Goal: Task Accomplishment & Management: Manage account settings

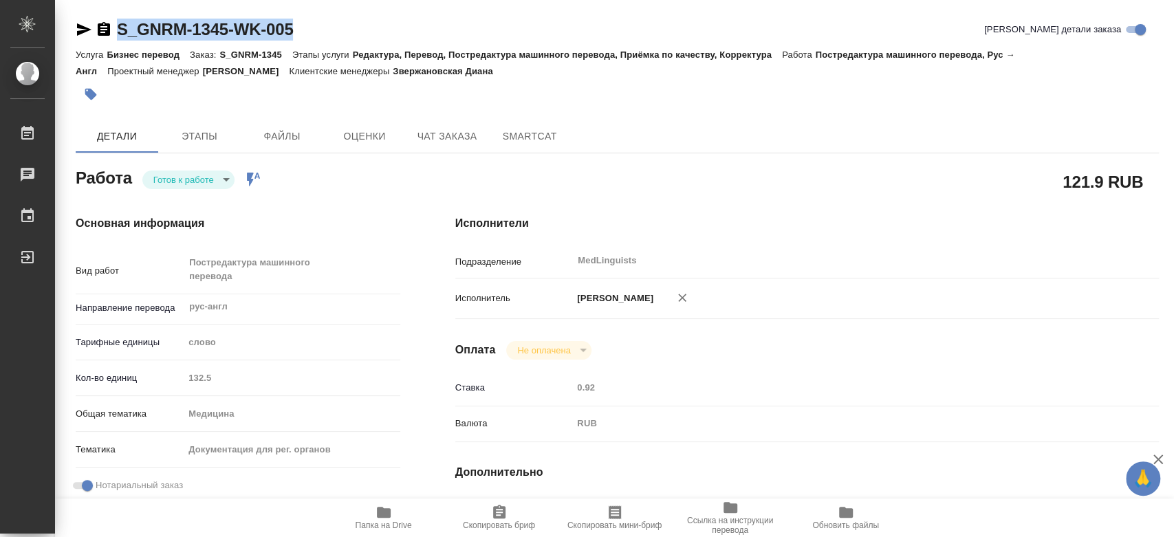
drag, startPoint x: 329, startPoint y: 32, endPoint x: 114, endPoint y: 34, distance: 214.5
click at [114, 34] on div "S_GNRM-1345-WK-005 Кратко детали заказа" at bounding box center [617, 30] width 1083 height 22
click at [527, 133] on span "SmartCat" at bounding box center [529, 136] width 66 height 17
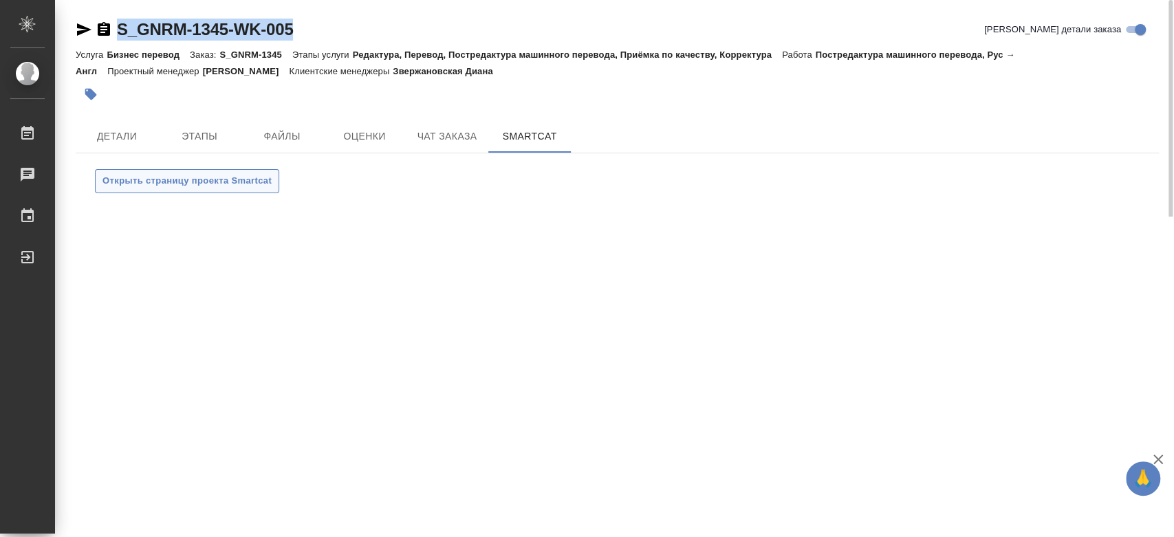
click at [205, 188] on span "Открыть страницу проекта Smartcat" at bounding box center [186, 181] width 169 height 16
click at [137, 122] on button "Детали" at bounding box center [117, 136] width 82 height 33
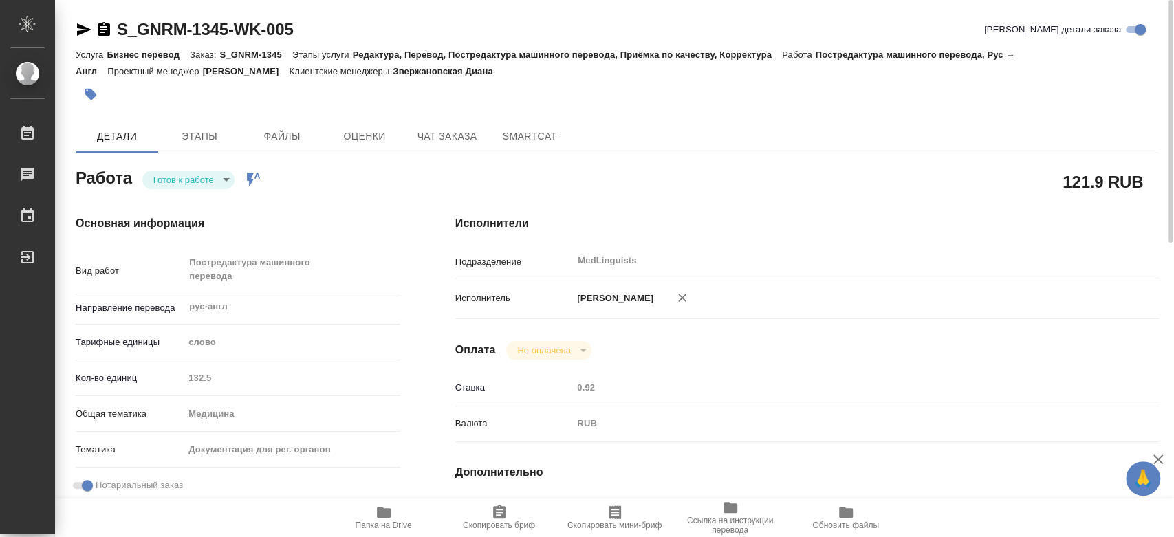
type textarea "x"
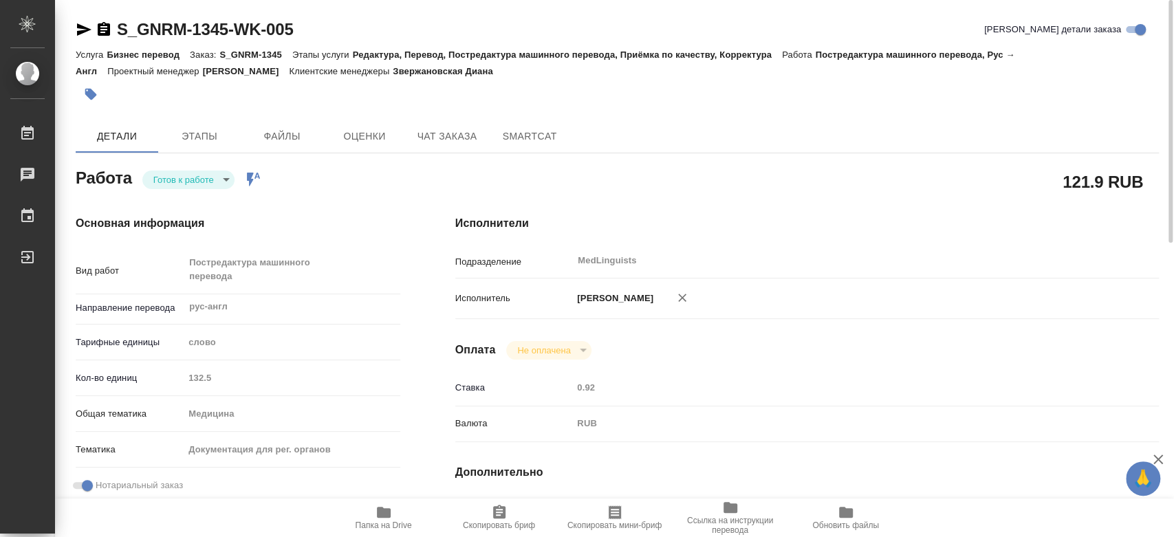
type textarea "x"
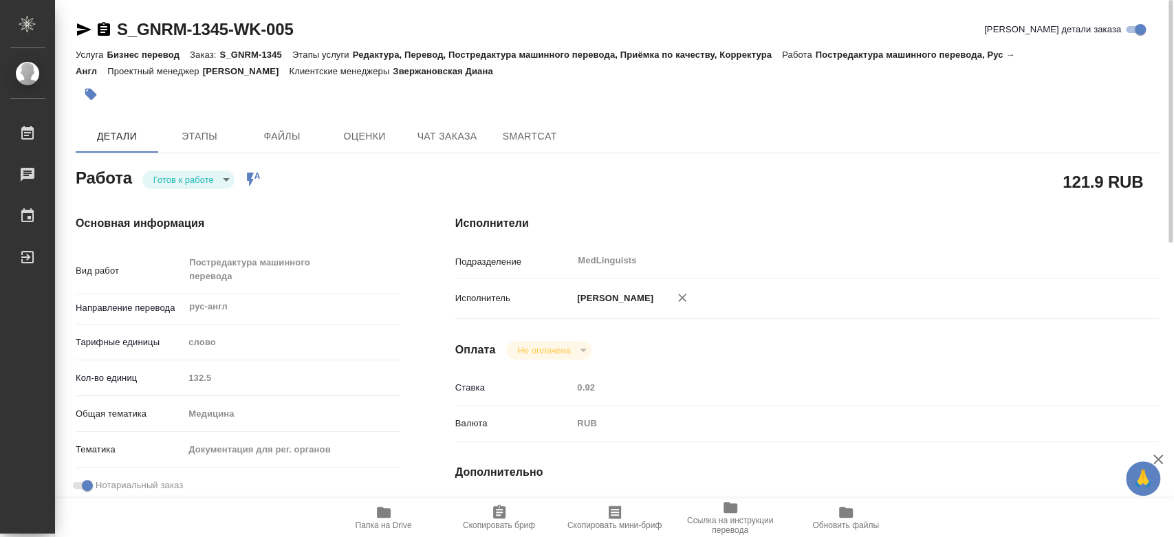
type textarea "x"
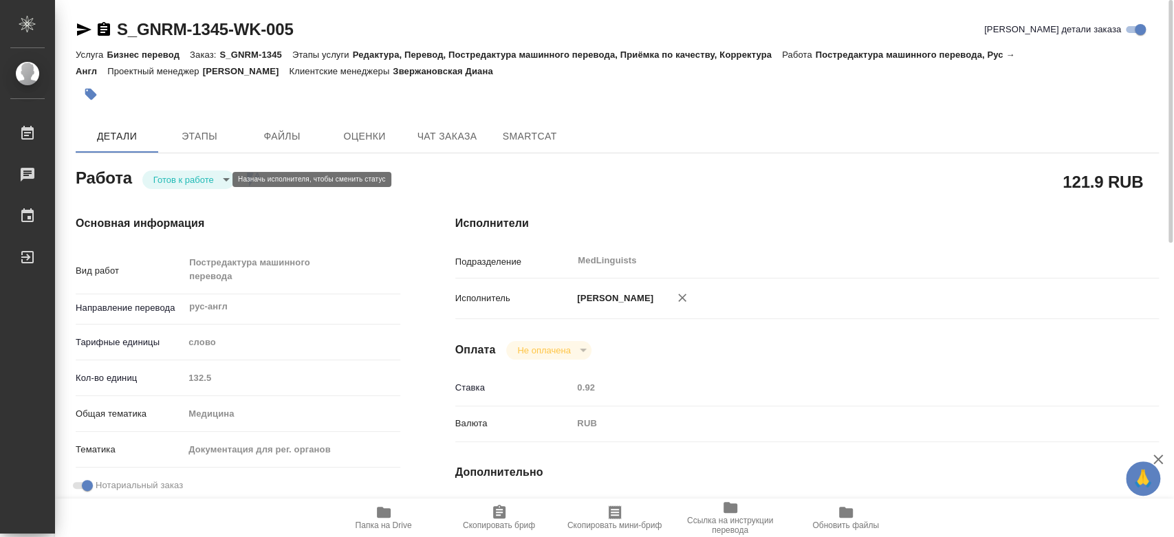
click at [219, 179] on body "🙏 .cls-1 fill:#fff; AWATERA Chernyayeva Tatyana Работы 0 Чаты График Выйти S_GN…" at bounding box center [587, 268] width 1174 height 537
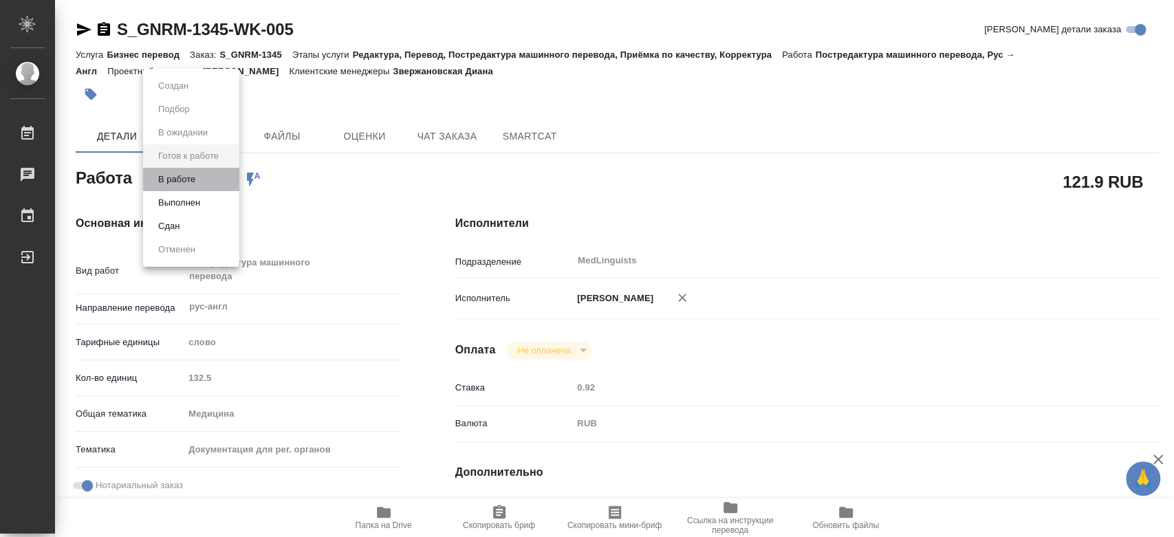
click at [209, 184] on li "В работе" at bounding box center [191, 179] width 96 height 23
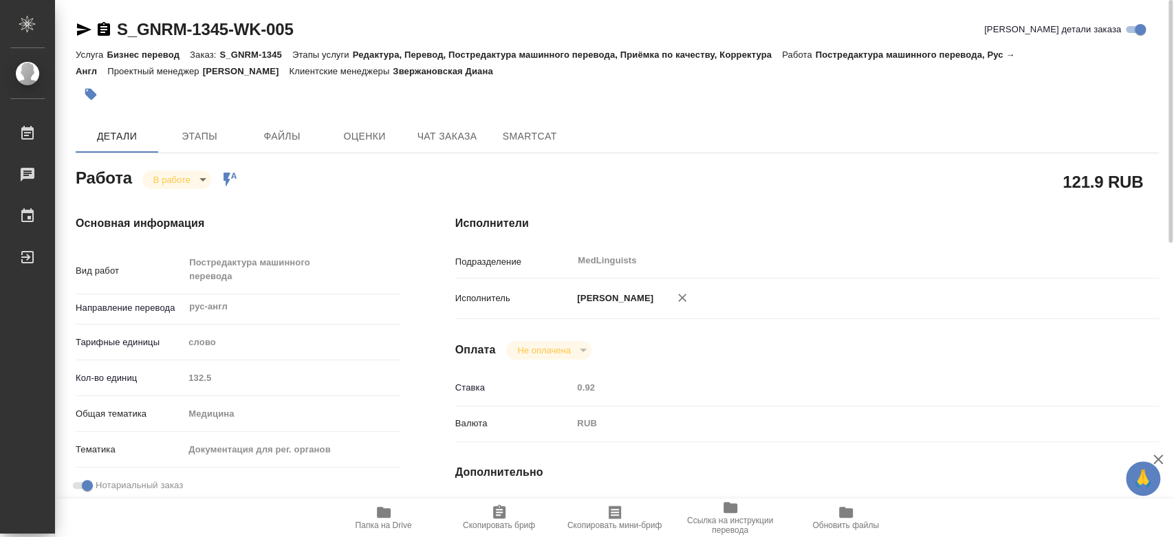
type textarea "x"
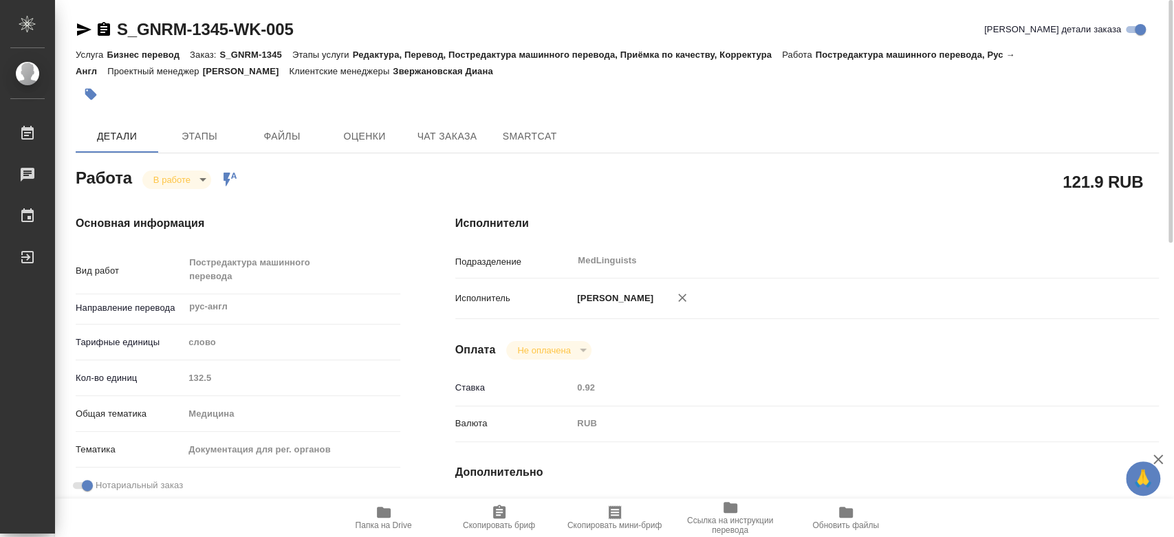
type textarea "x"
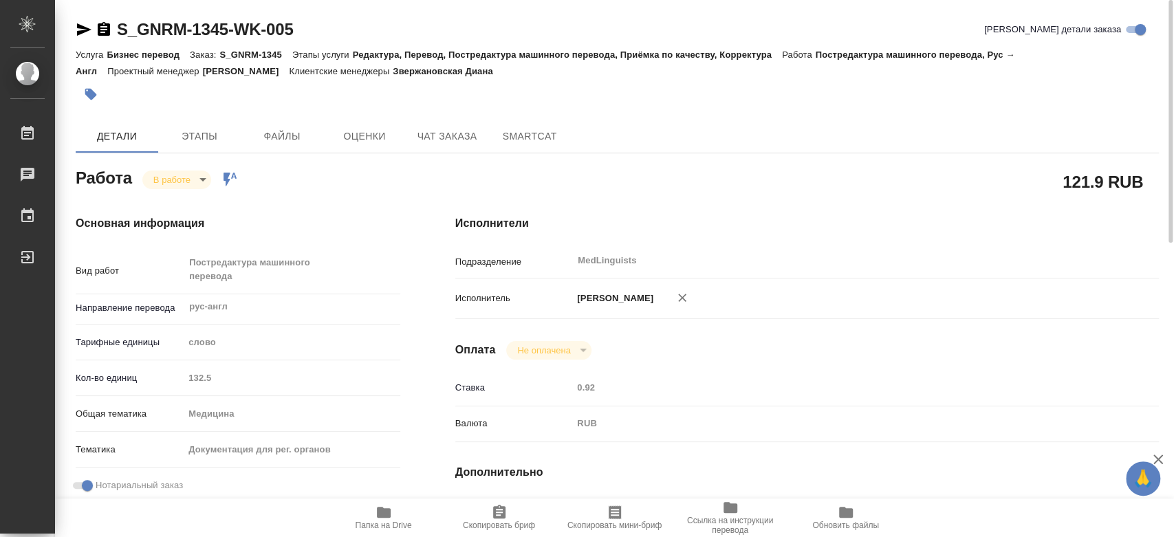
type textarea "x"
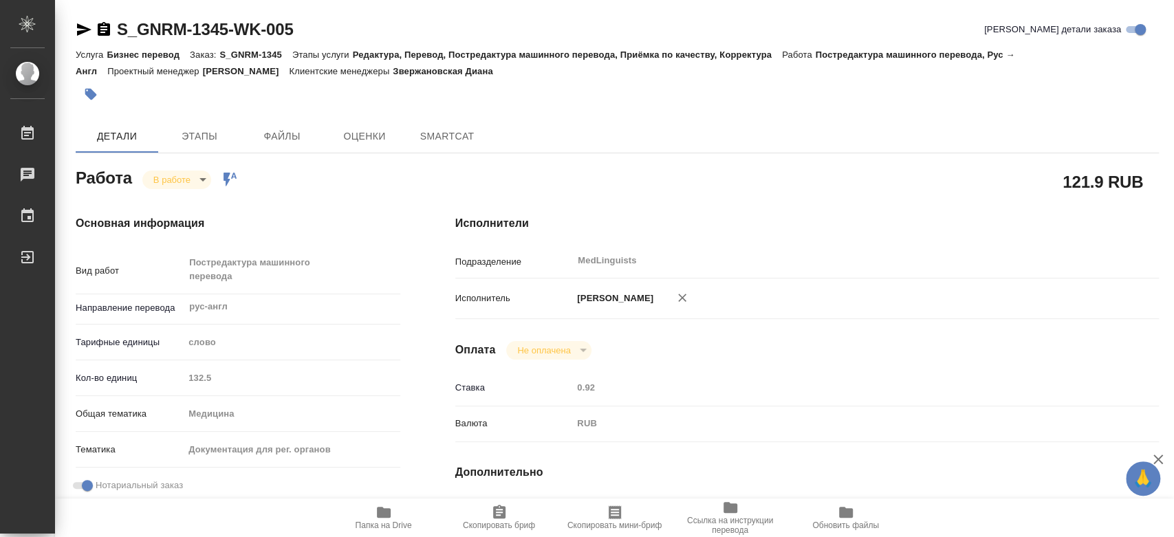
type textarea "x"
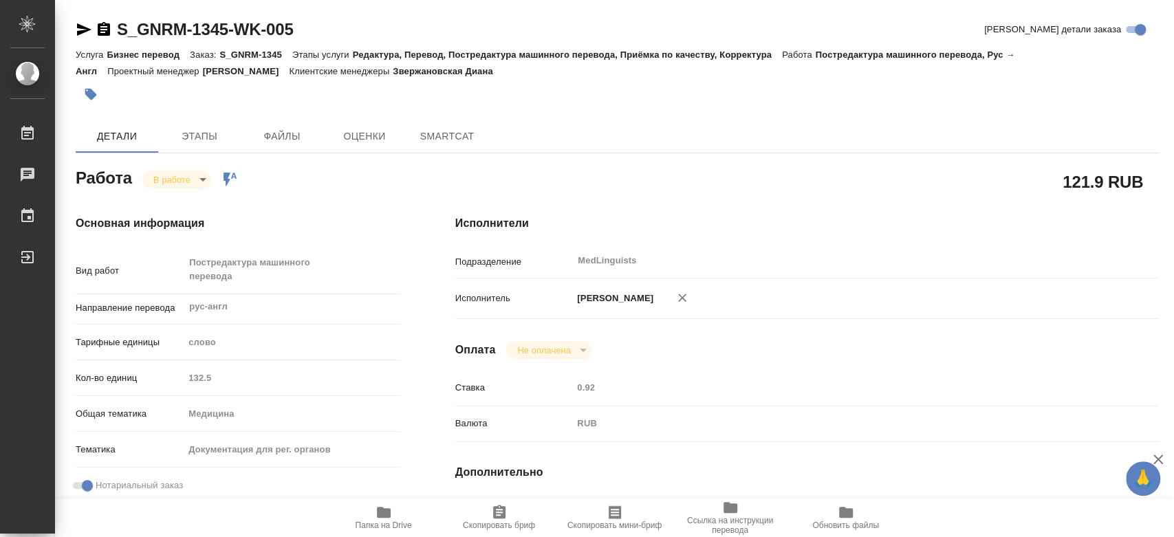
type textarea "x"
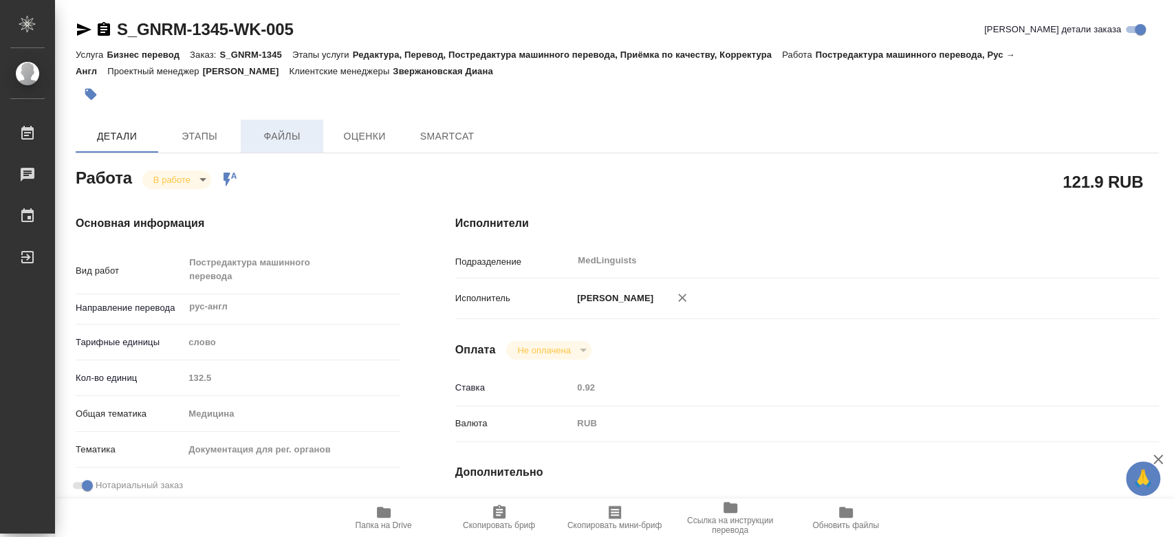
type textarea "x"
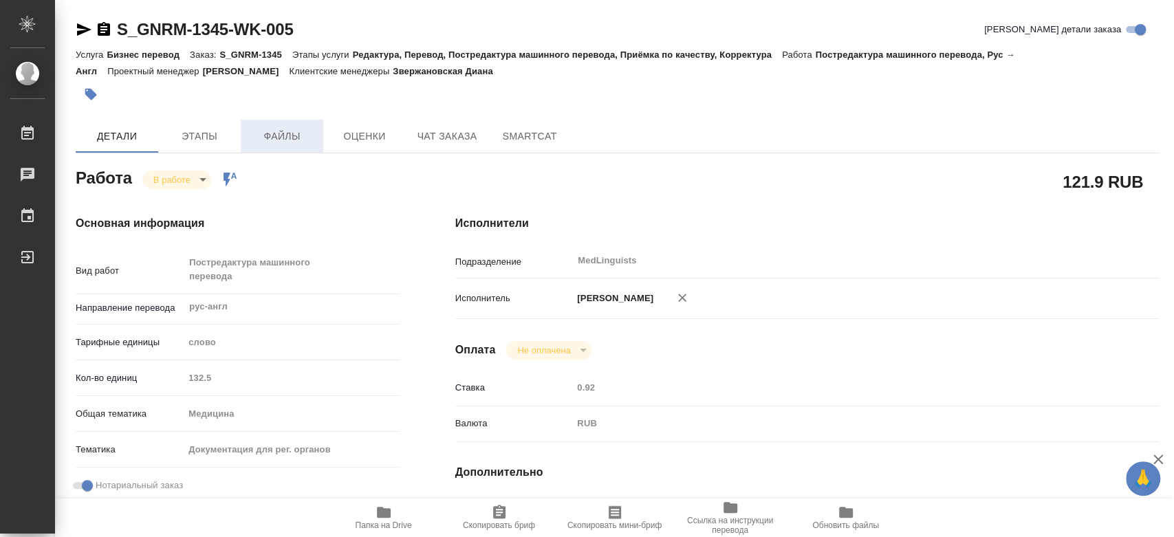
type textarea "x"
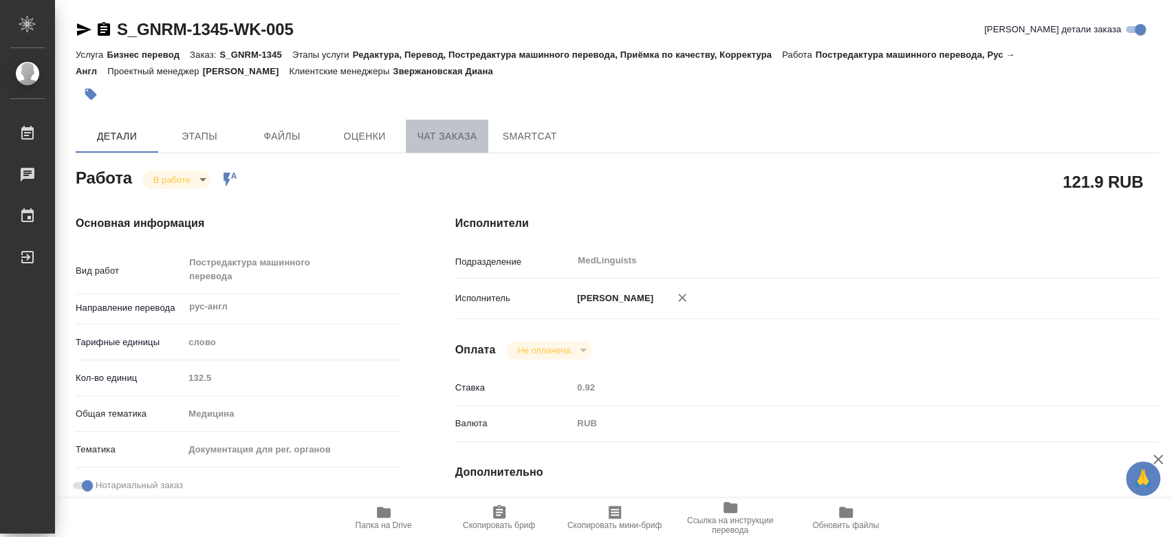
click at [436, 139] on span "Чат заказа" at bounding box center [447, 136] width 66 height 17
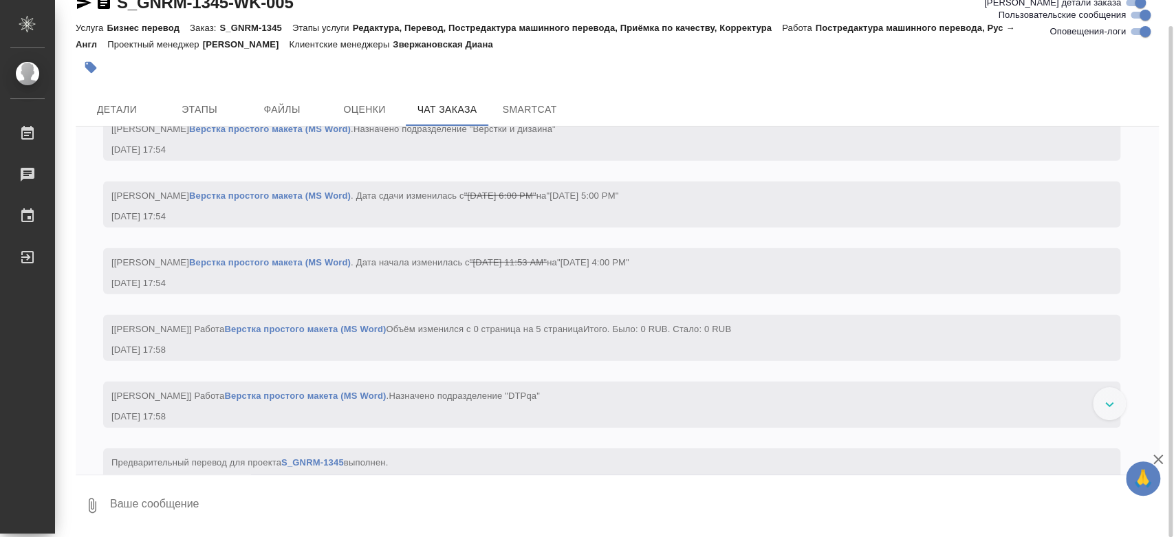
scroll to position [3038, 0]
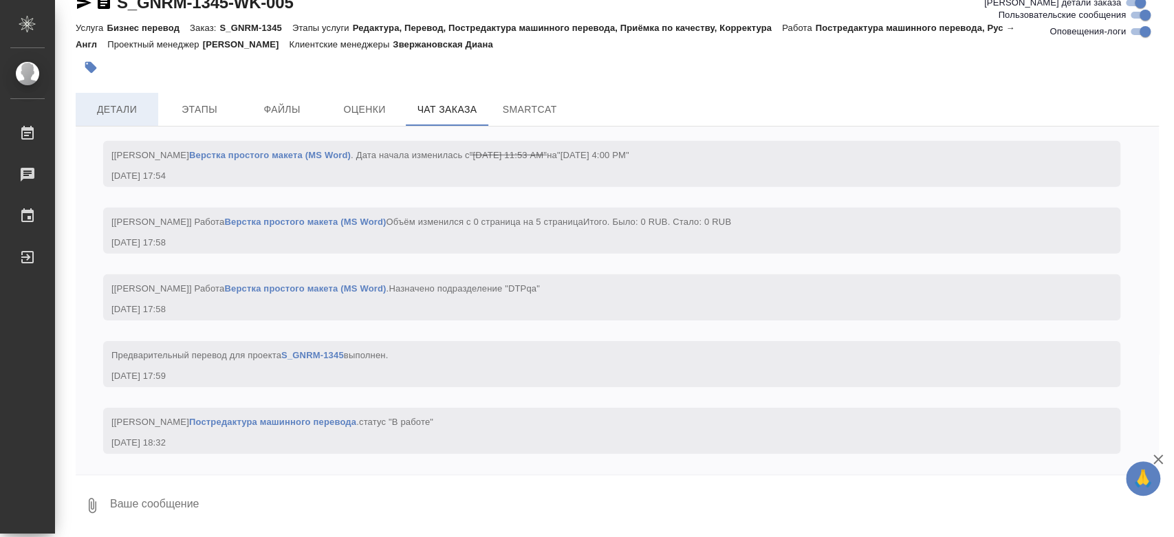
click at [132, 113] on span "Детали" at bounding box center [117, 109] width 66 height 17
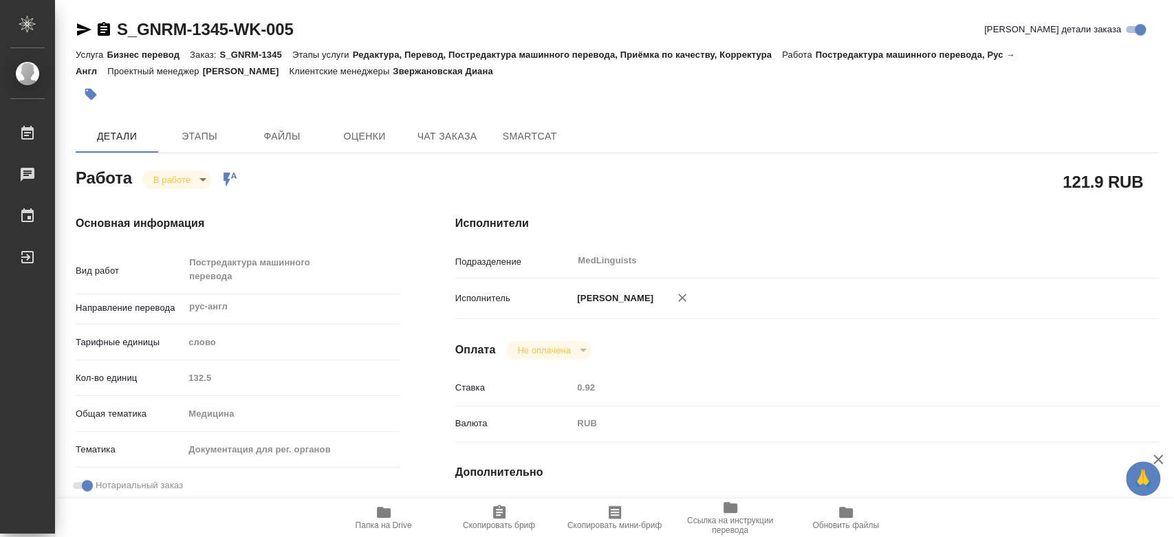
type textarea "x"
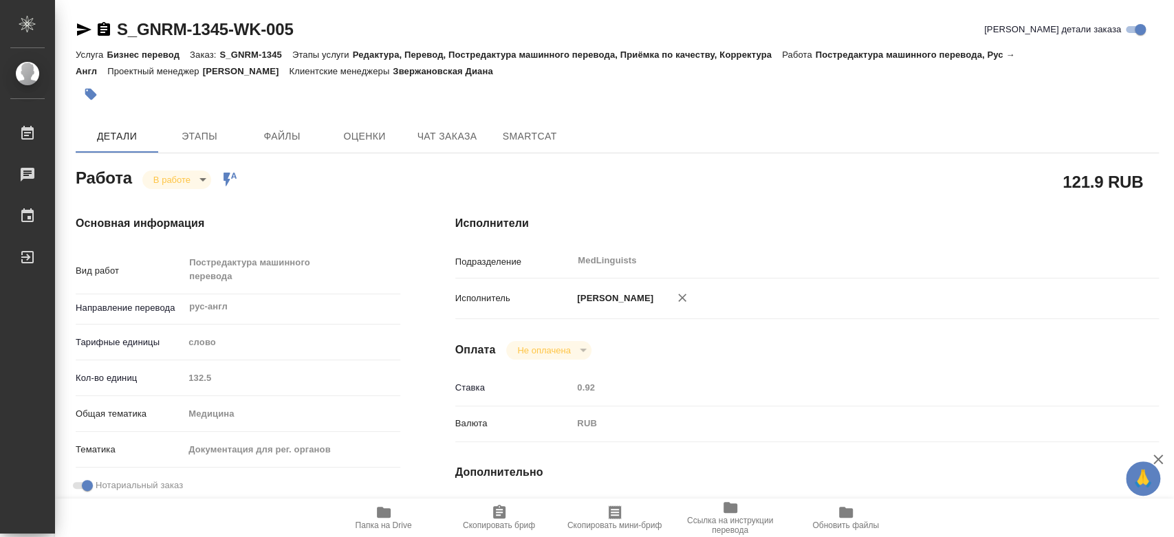
type textarea "x"
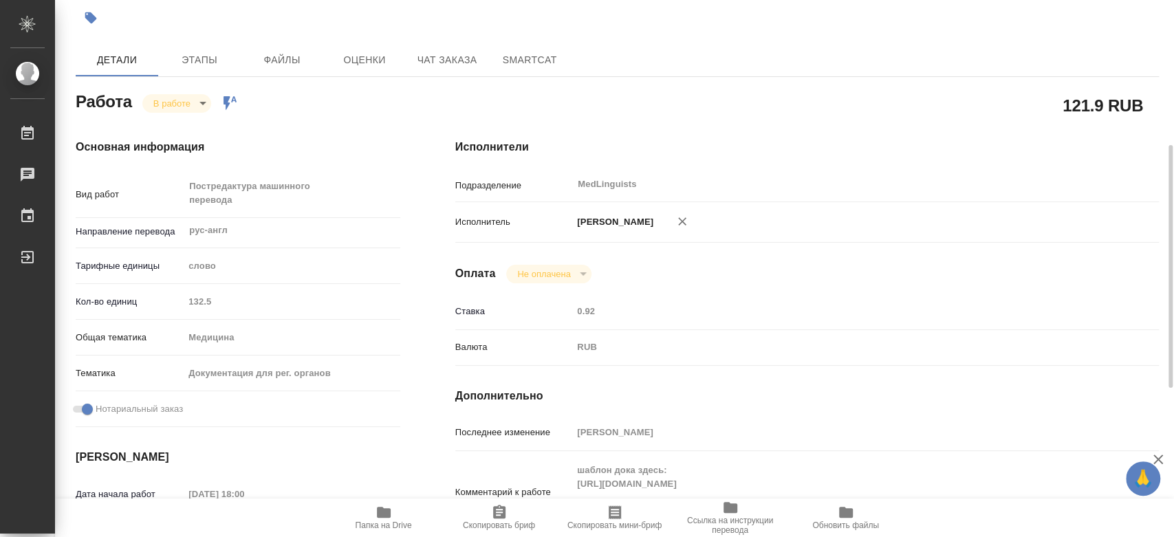
scroll to position [153, 0]
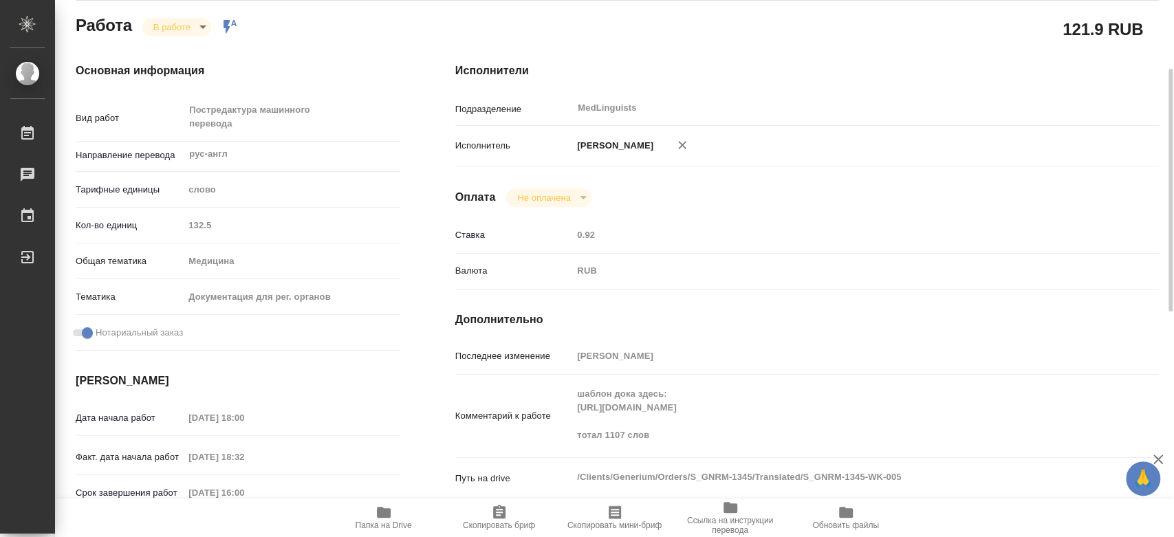
type textarea "x"
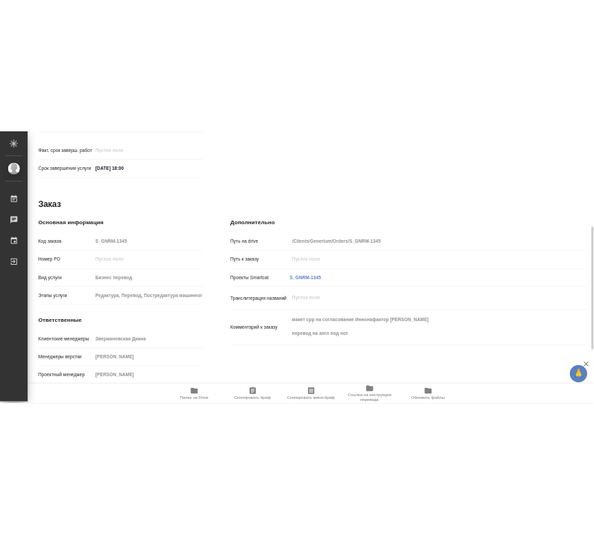
scroll to position [584, 0]
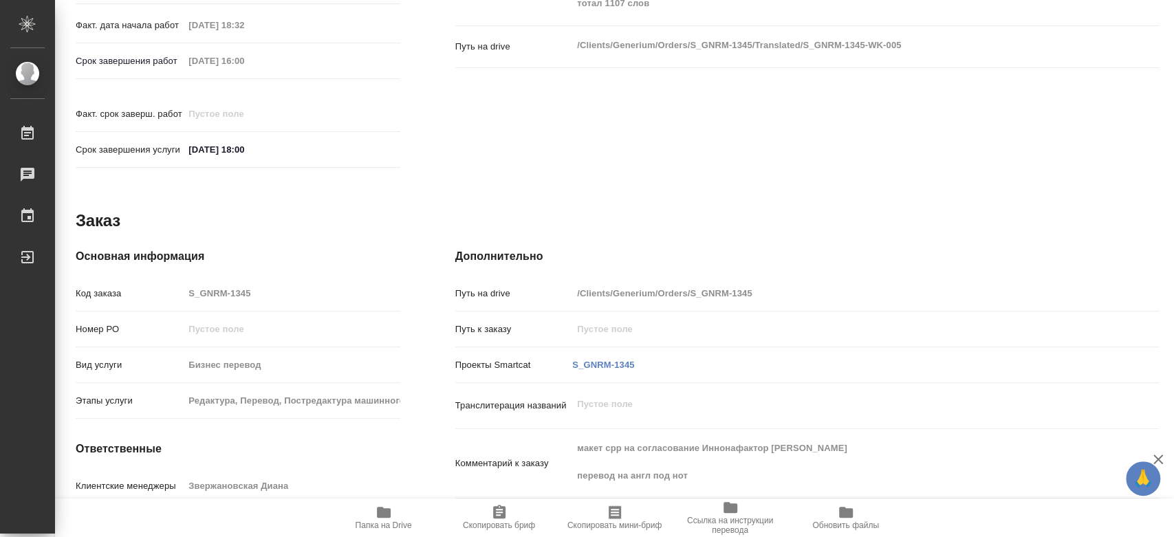
click at [374, 507] on span "Папка на Drive" at bounding box center [383, 517] width 99 height 26
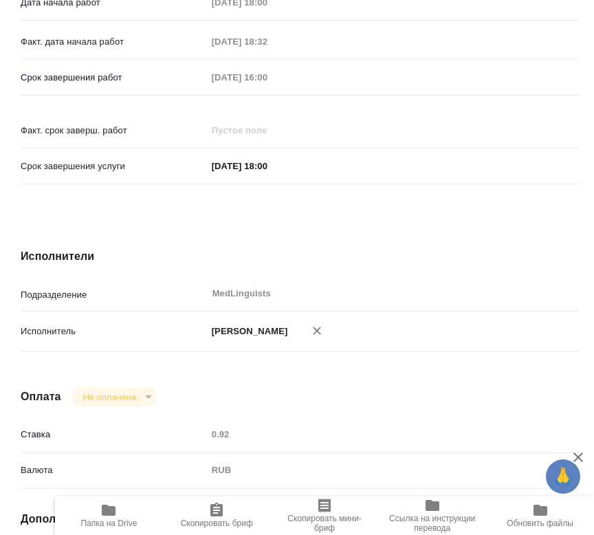
type textarea "x"
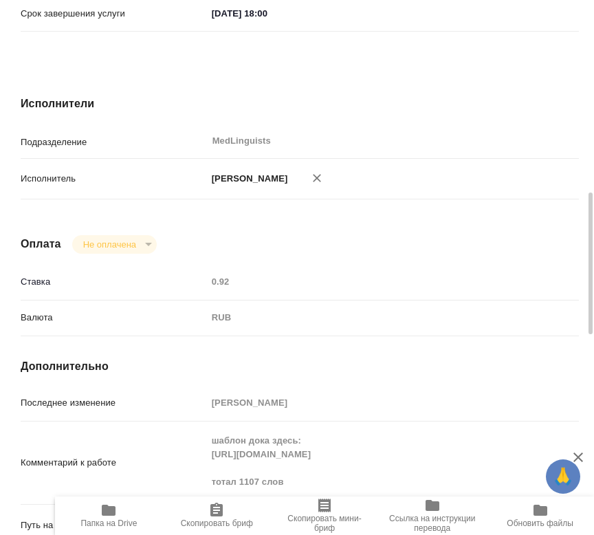
scroll to position [952, 0]
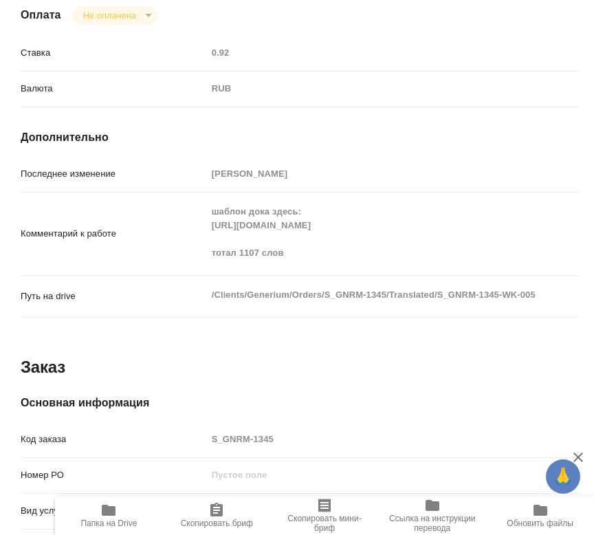
click at [176, 207] on div "Комментарий к работе шаблон дока здесь: https://drive.awatera.com/s/Eg6JA6wy9Zo…" at bounding box center [300, 233] width 558 height 71
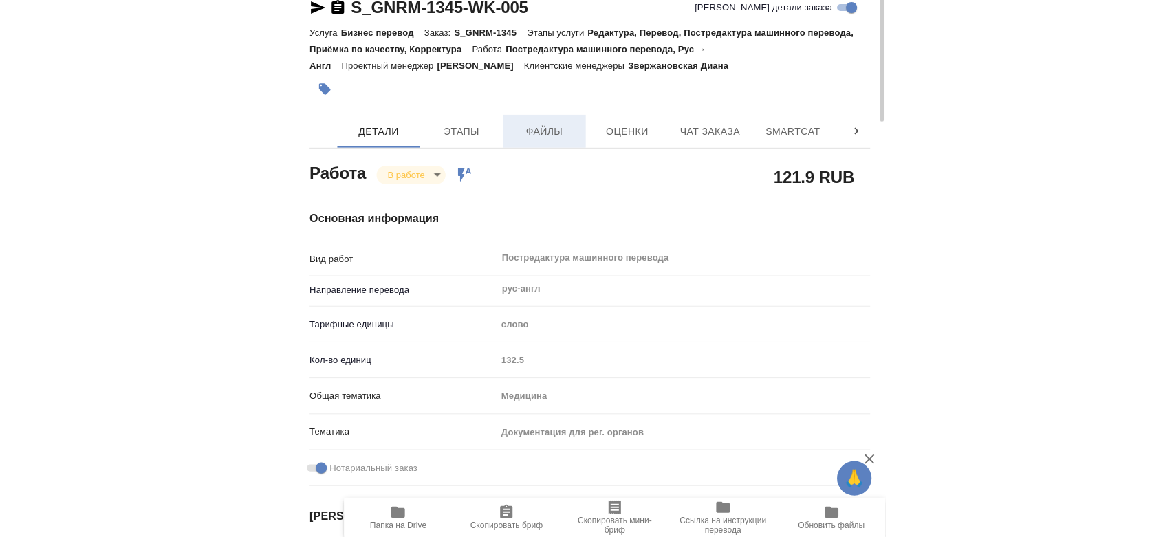
scroll to position [0, 0]
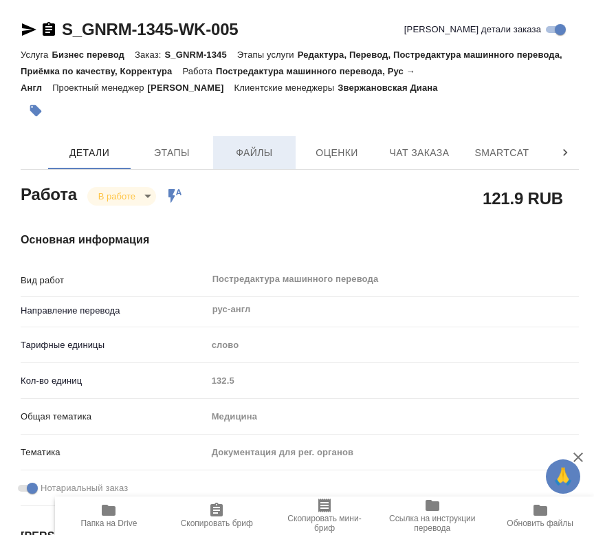
click at [239, 157] on span "Файлы" at bounding box center [254, 152] width 66 height 17
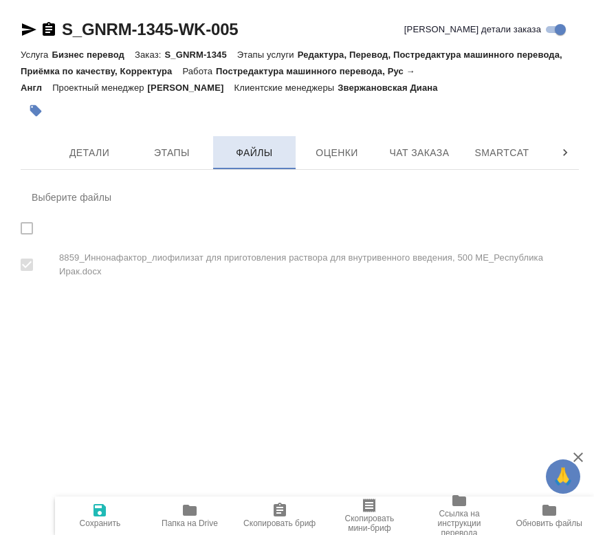
checkbox input "true"
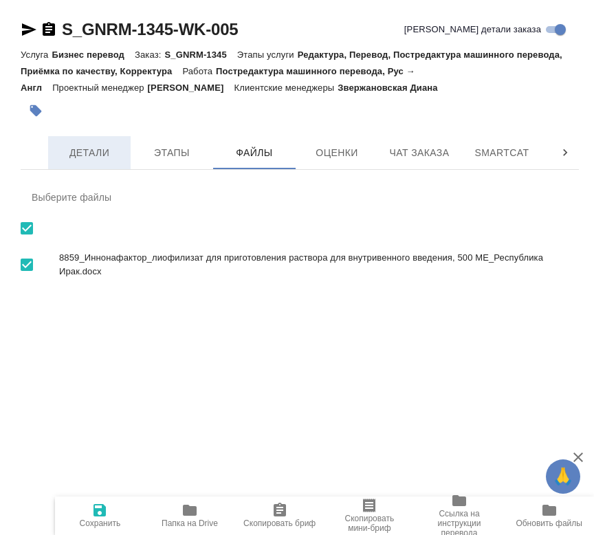
click at [89, 165] on button "Детали" at bounding box center [89, 152] width 82 height 33
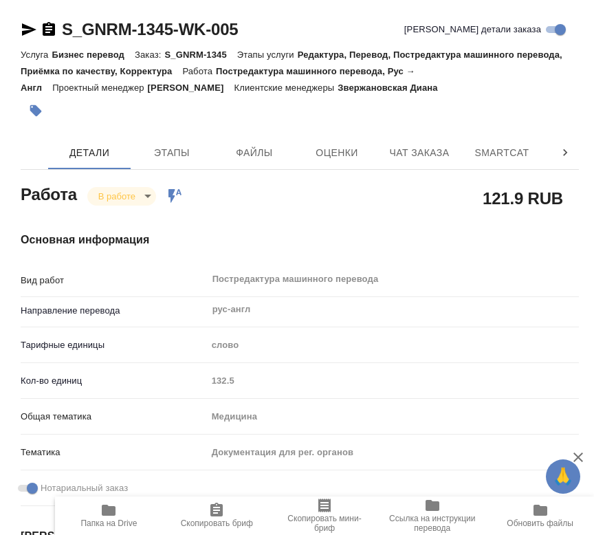
type textarea "x"
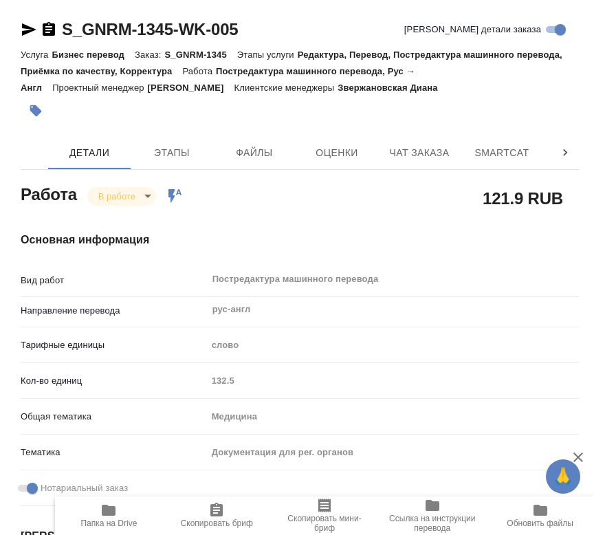
type textarea "x"
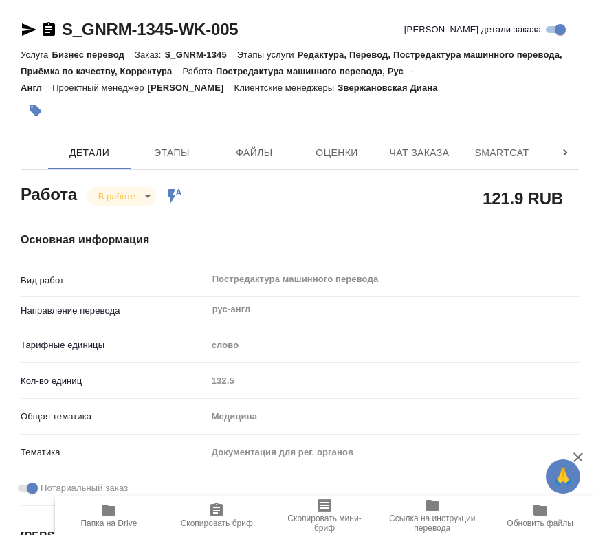
type textarea "x"
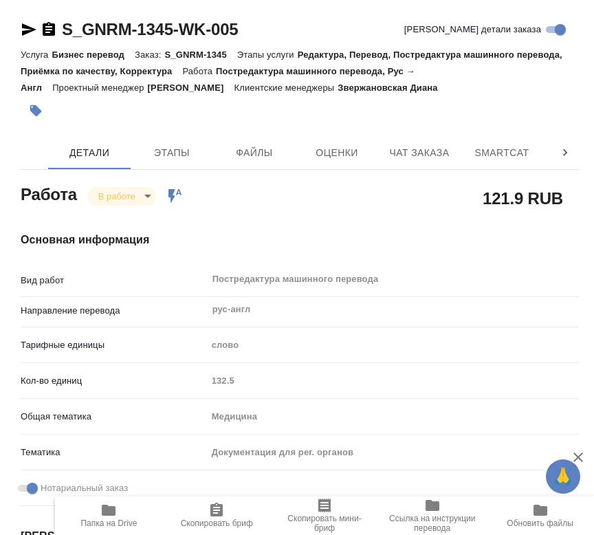
click at [124, 521] on span "Папка на Drive" at bounding box center [108, 523] width 56 height 10
type textarea "x"
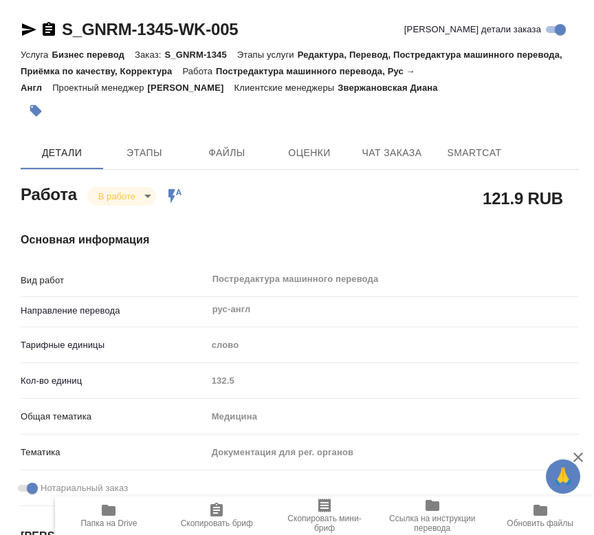
type textarea "x"
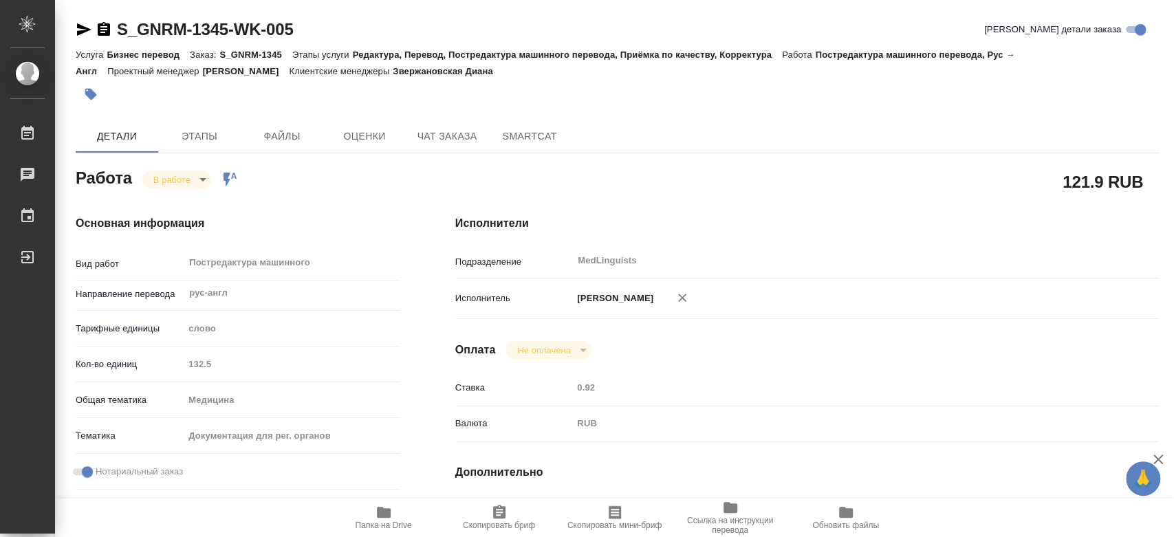
type textarea "x"
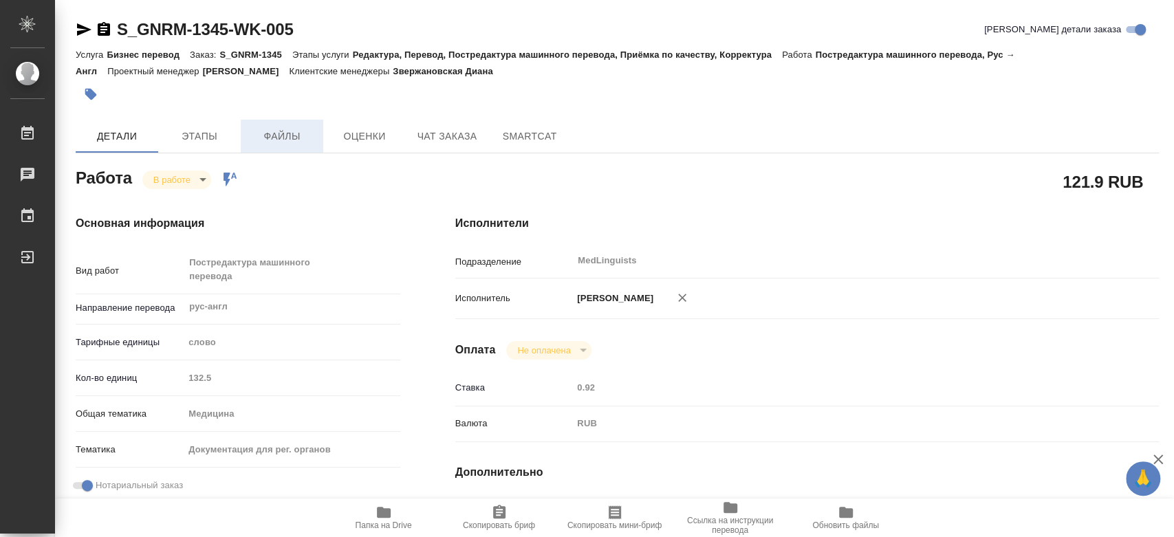
click at [288, 134] on span "Файлы" at bounding box center [282, 136] width 66 height 17
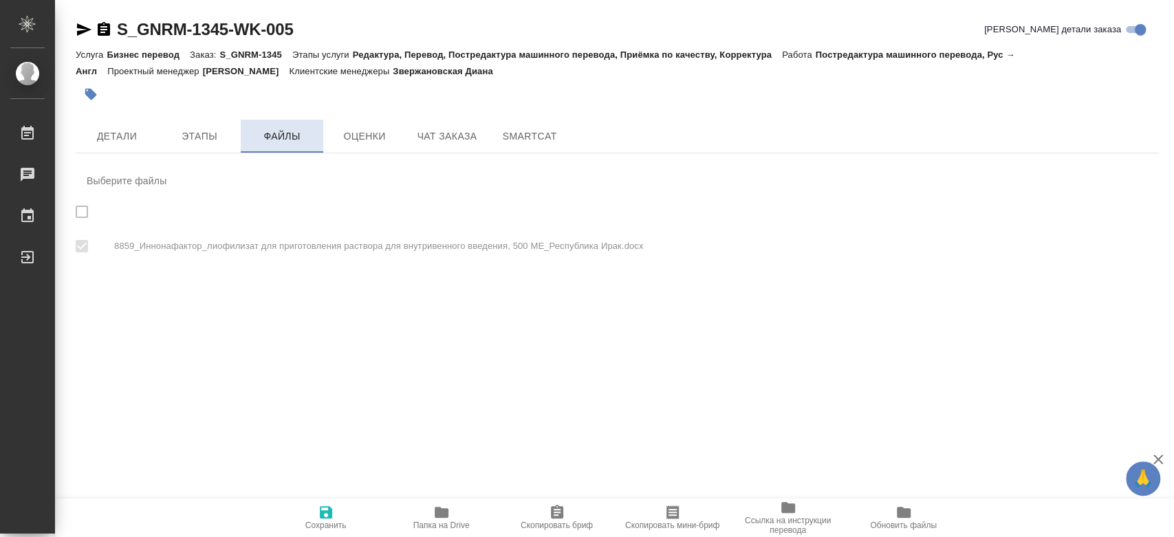
checkbox input "true"
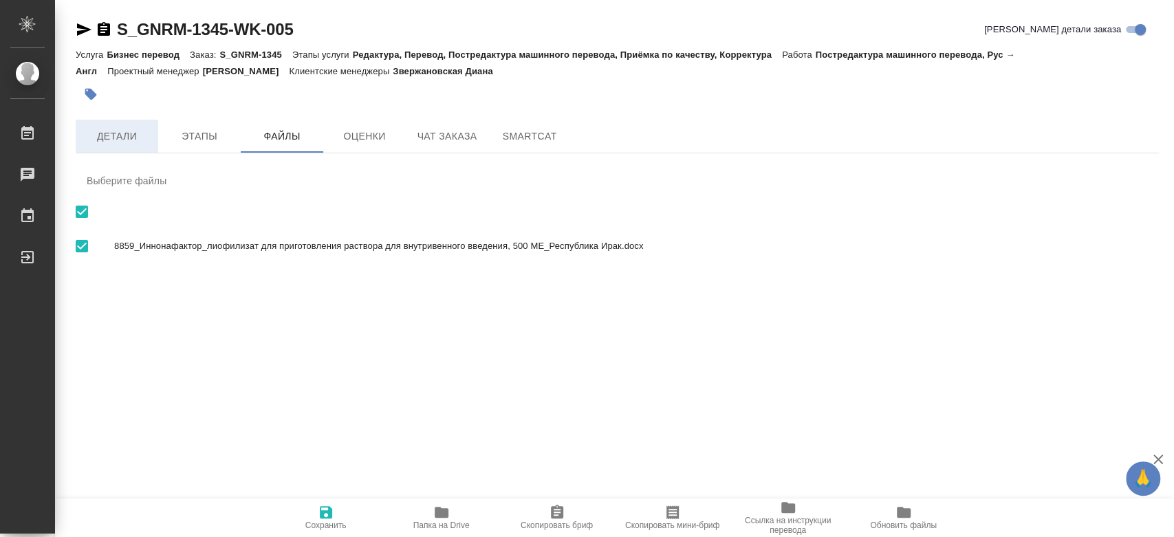
click at [137, 145] on button "Детали" at bounding box center [117, 136] width 82 height 33
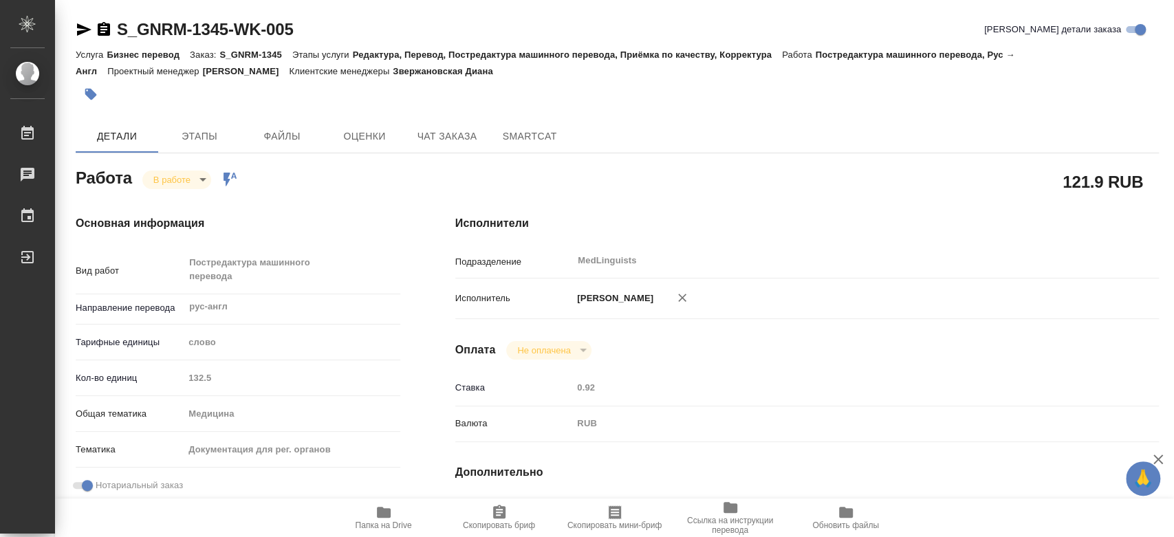
type textarea "x"
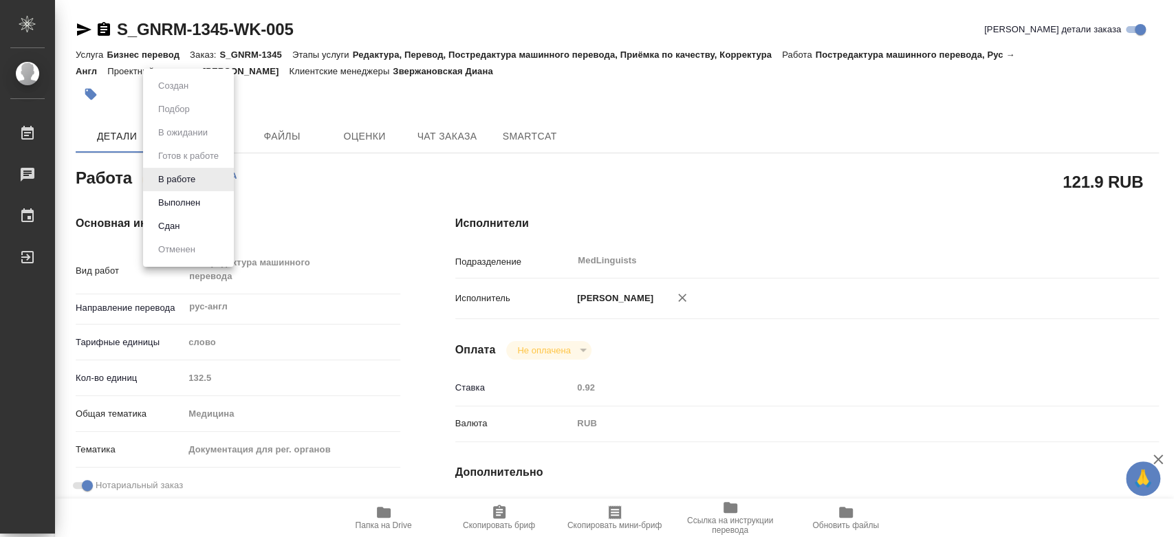
click at [197, 181] on body "🙏 .cls-1 fill:#fff; AWATERA Chernyayeva Tatyana Работы 0 Чаты График Выйти S_GN…" at bounding box center [587, 268] width 1174 height 537
type textarea "x"
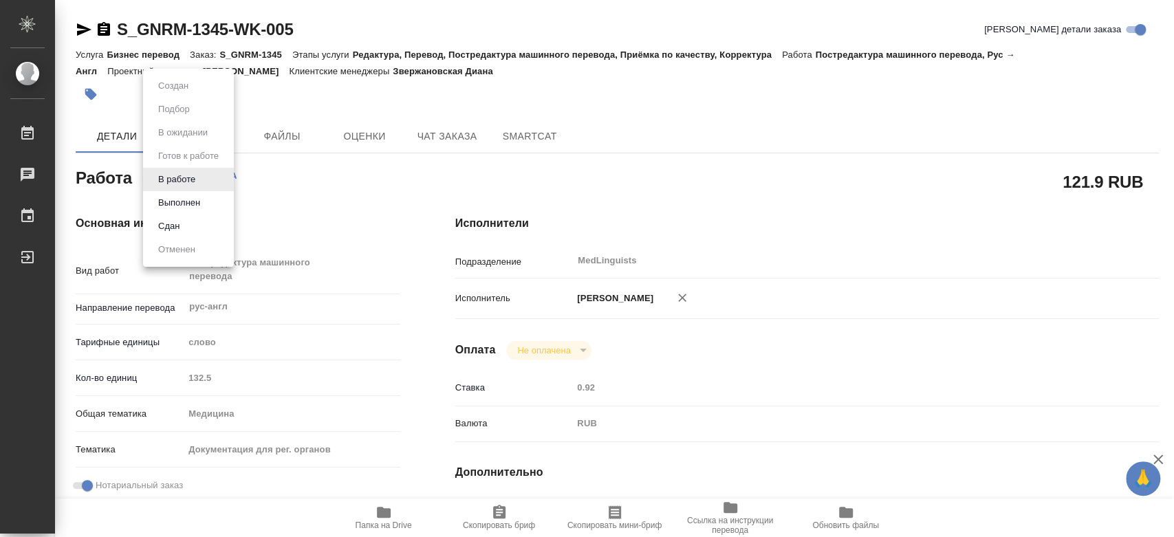
type textarea "x"
click at [190, 199] on button "Выполнен" at bounding box center [179, 202] width 50 height 15
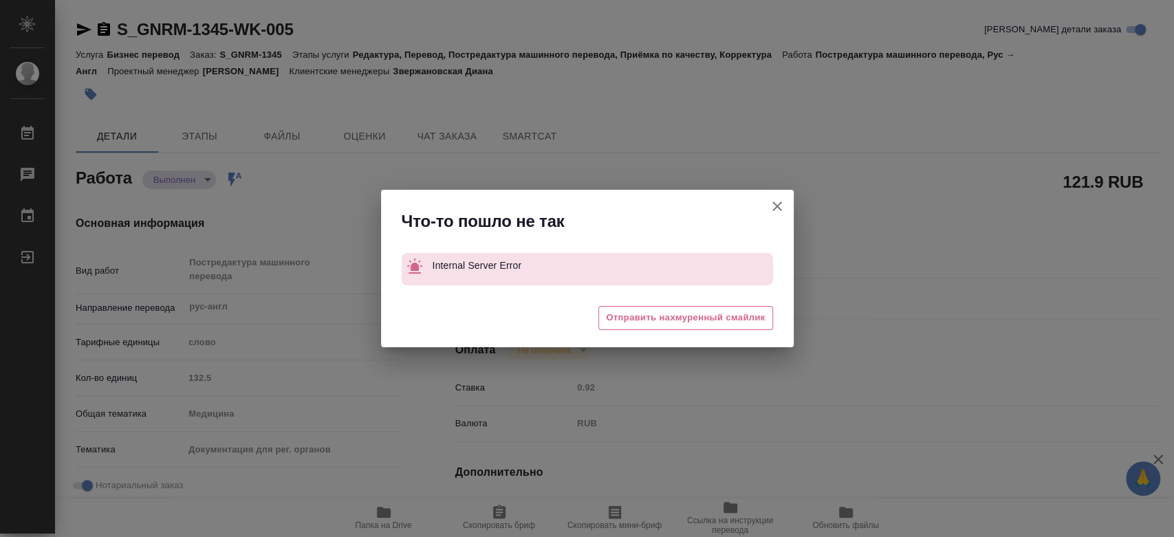
type textarea "x"
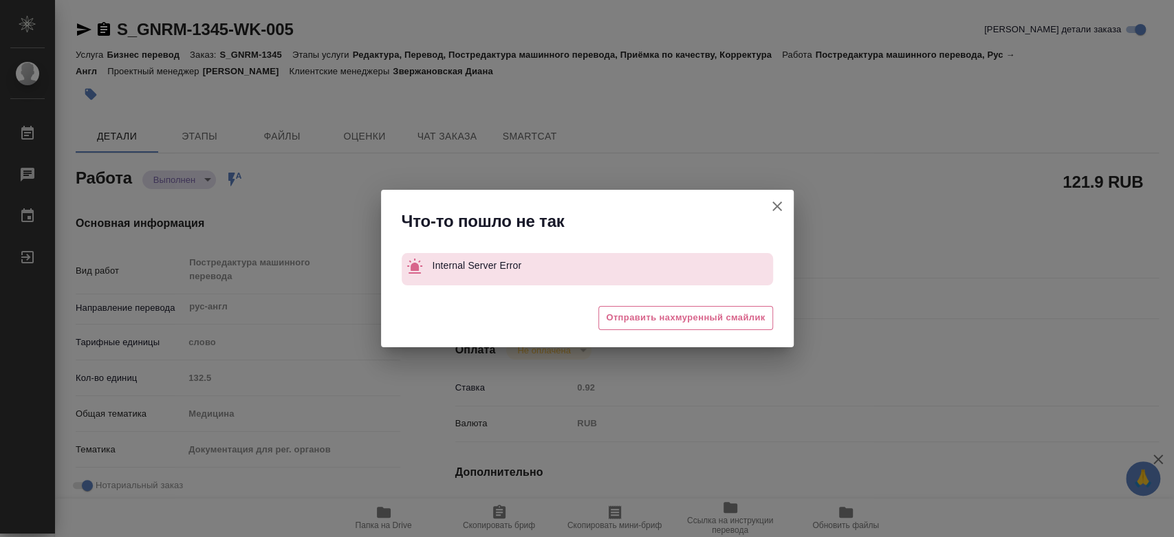
type textarea "x"
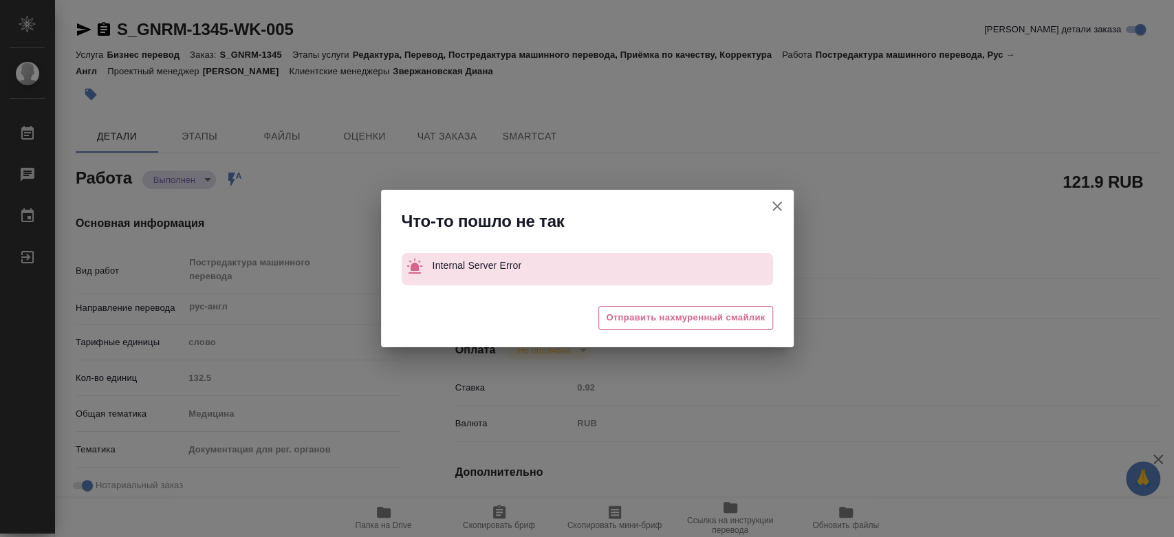
type textarea "x"
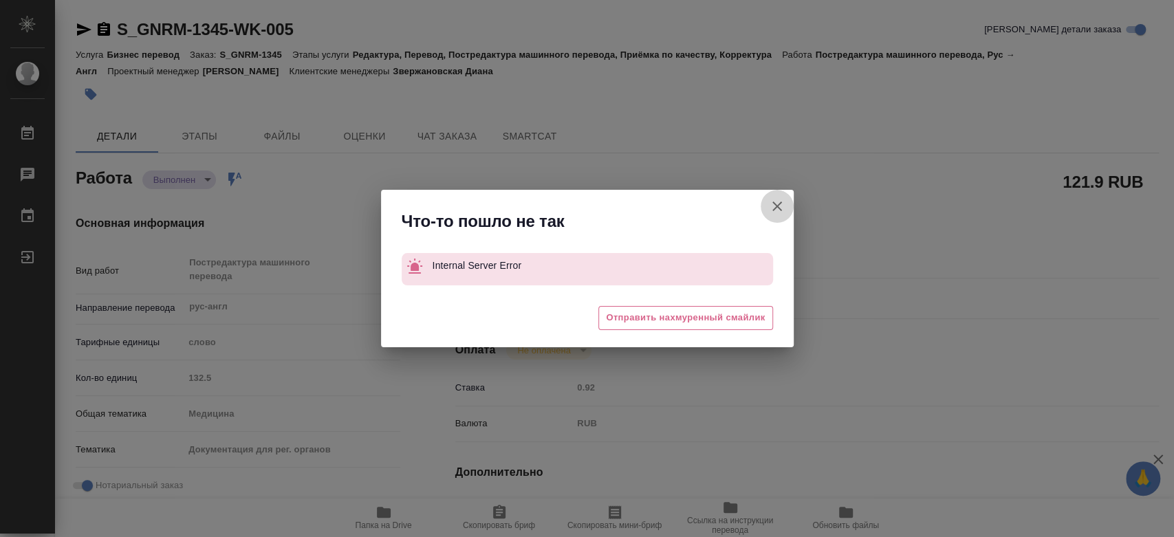
click at [770, 210] on icon "button" at bounding box center [777, 206] width 16 height 16
type textarea "x"
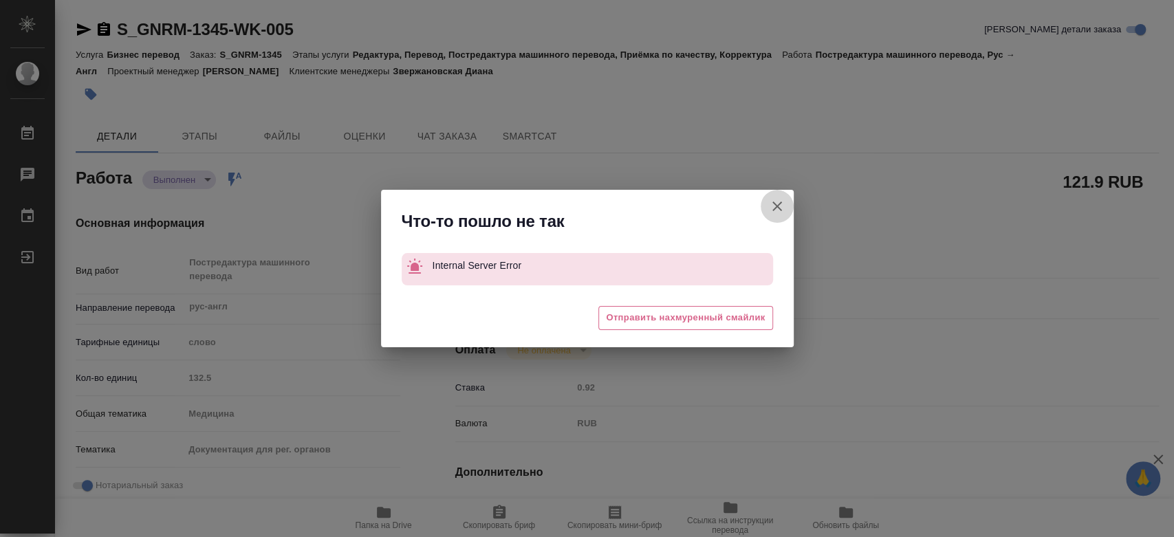
type textarea "x"
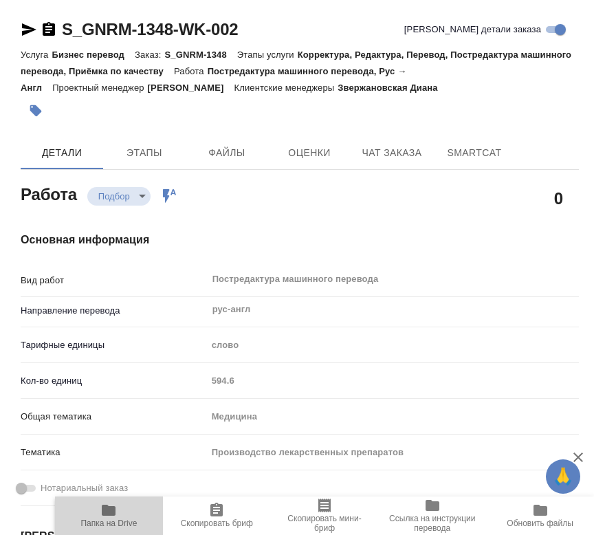
click at [119, 516] on span "Папка на Drive" at bounding box center [108, 515] width 91 height 26
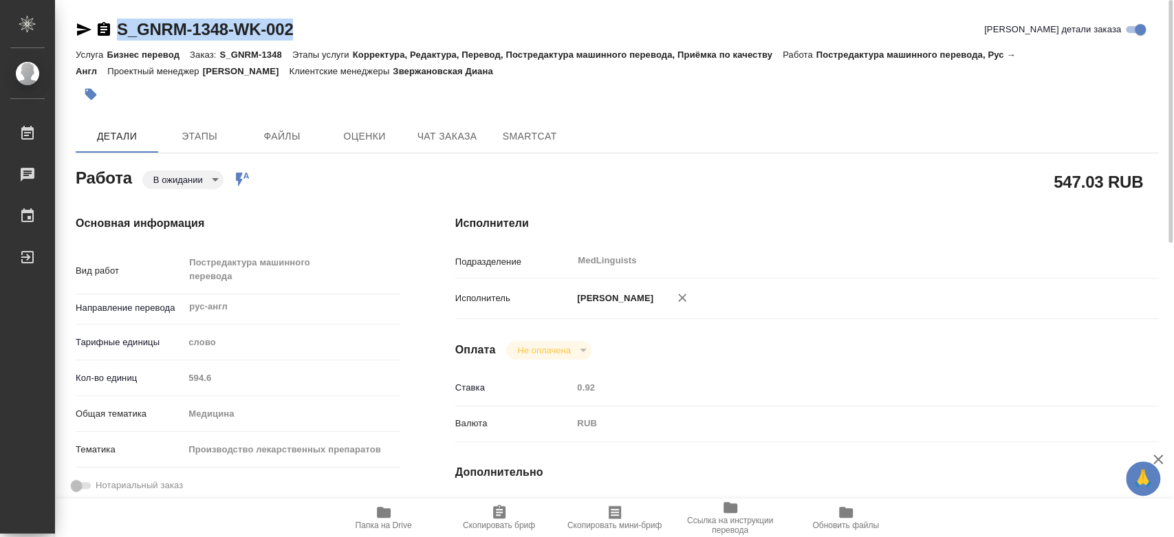
drag, startPoint x: 191, startPoint y: 16, endPoint x: 118, endPoint y: 17, distance: 72.9
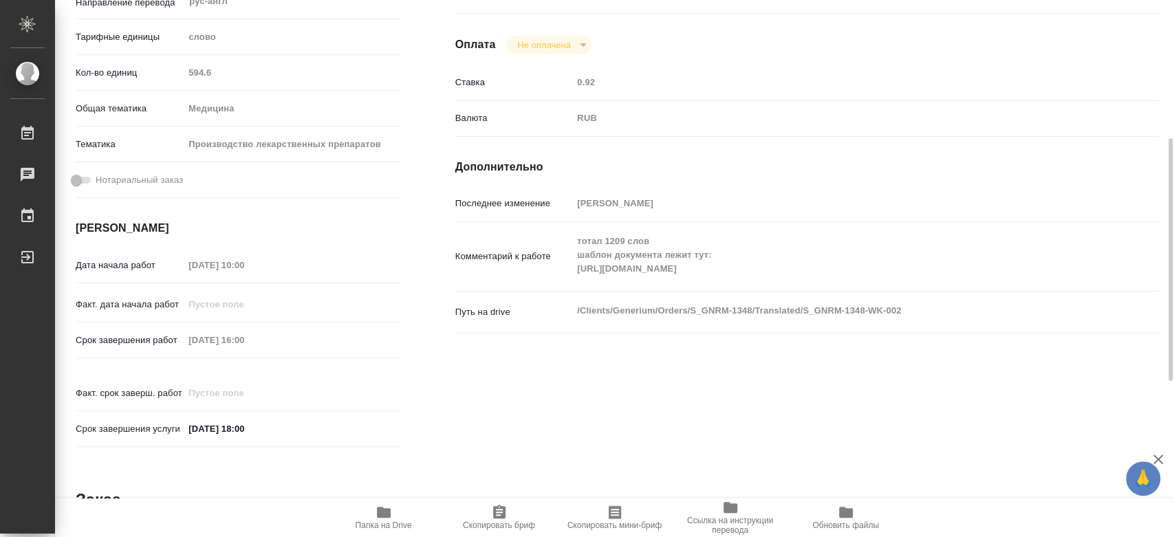
scroll to position [382, 0]
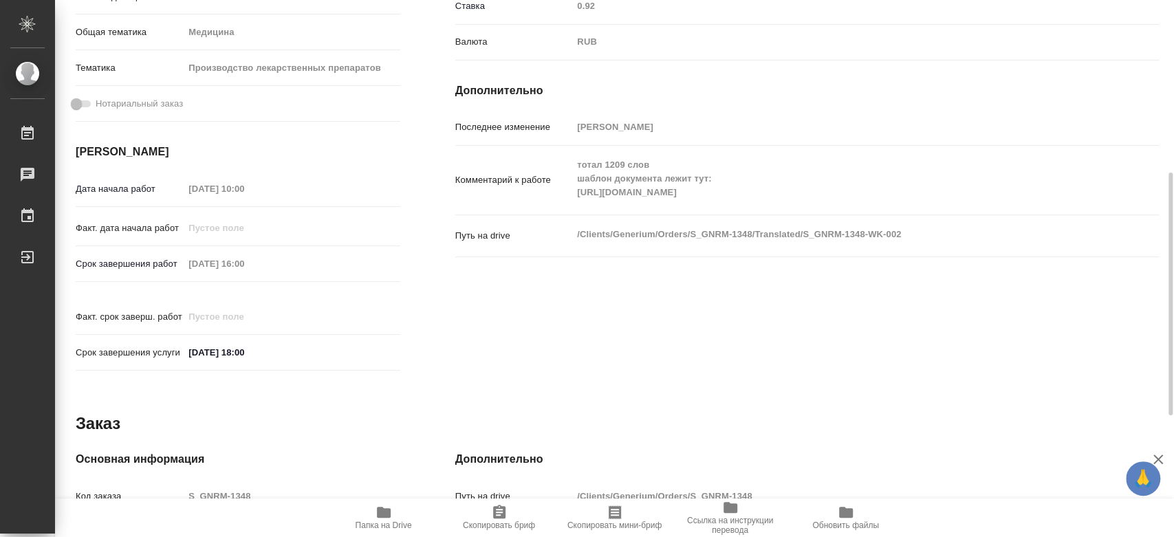
click at [561, 204] on div "Комментарий к работе тотал 1209 слов шаблон документа лежит тут: https://drive.…" at bounding box center [806, 180] width 703 height 58
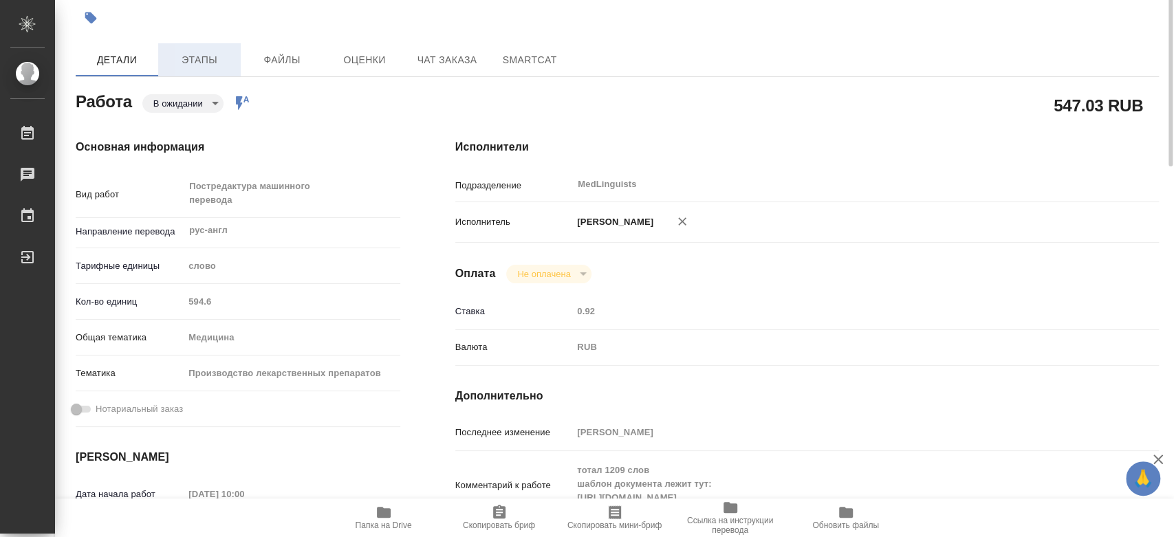
scroll to position [0, 0]
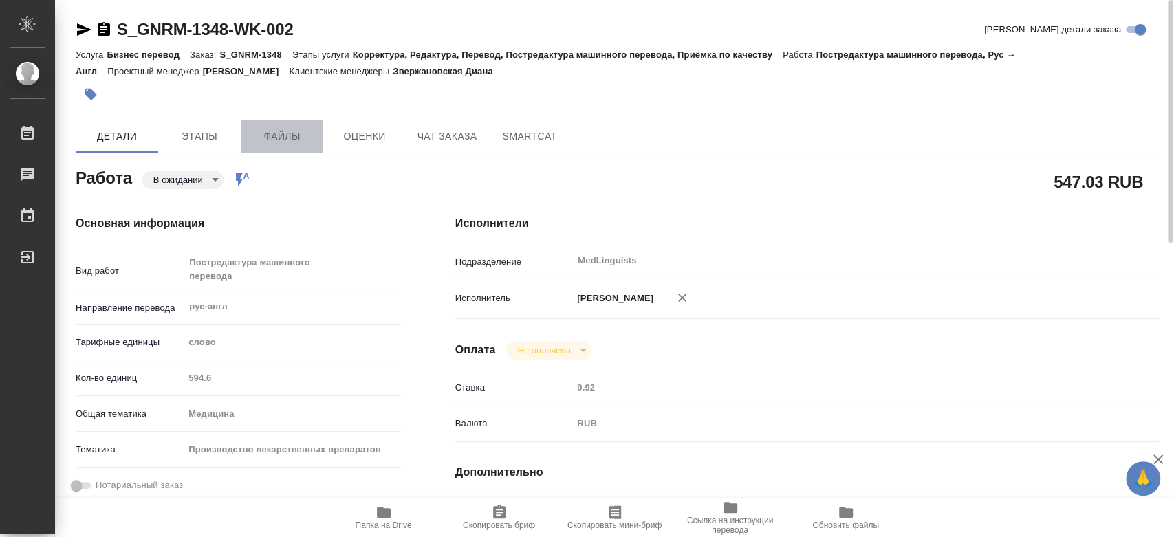
click at [258, 130] on span "Файлы" at bounding box center [282, 136] width 66 height 17
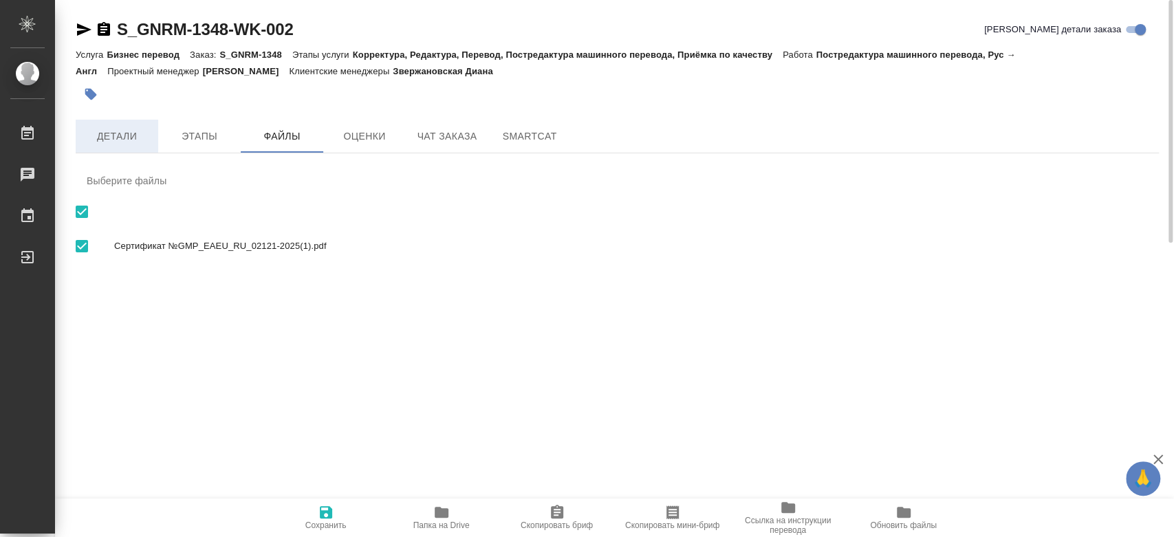
click at [125, 137] on span "Детали" at bounding box center [117, 136] width 66 height 17
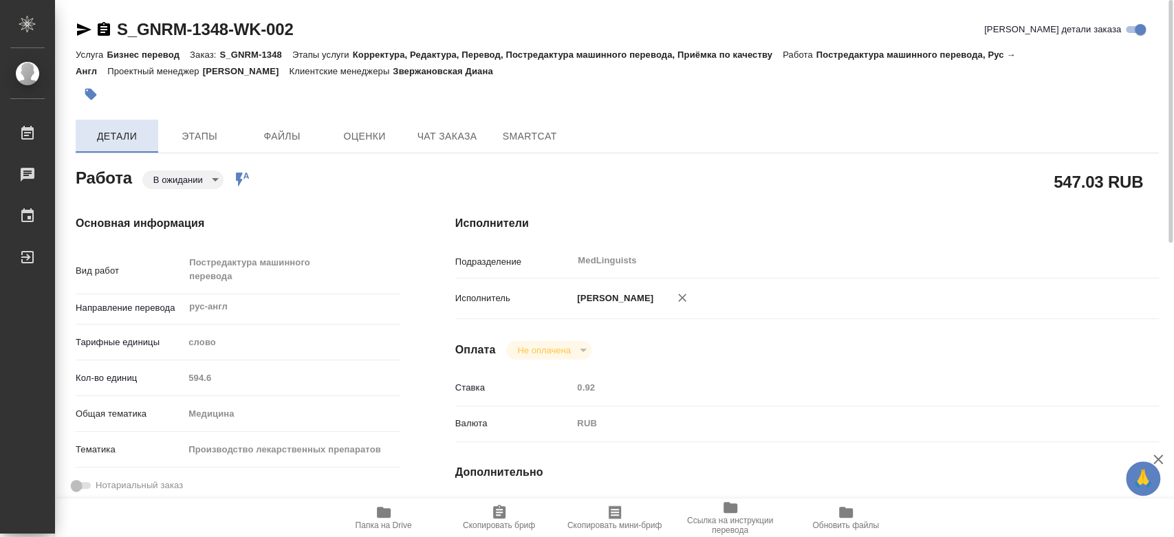
type textarea "x"
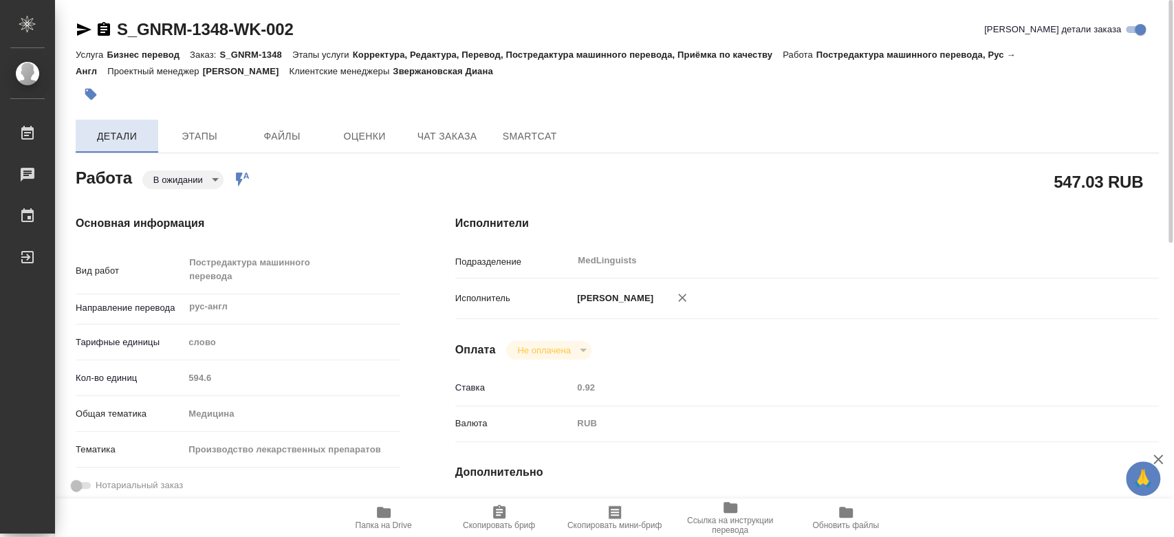
type textarea "x"
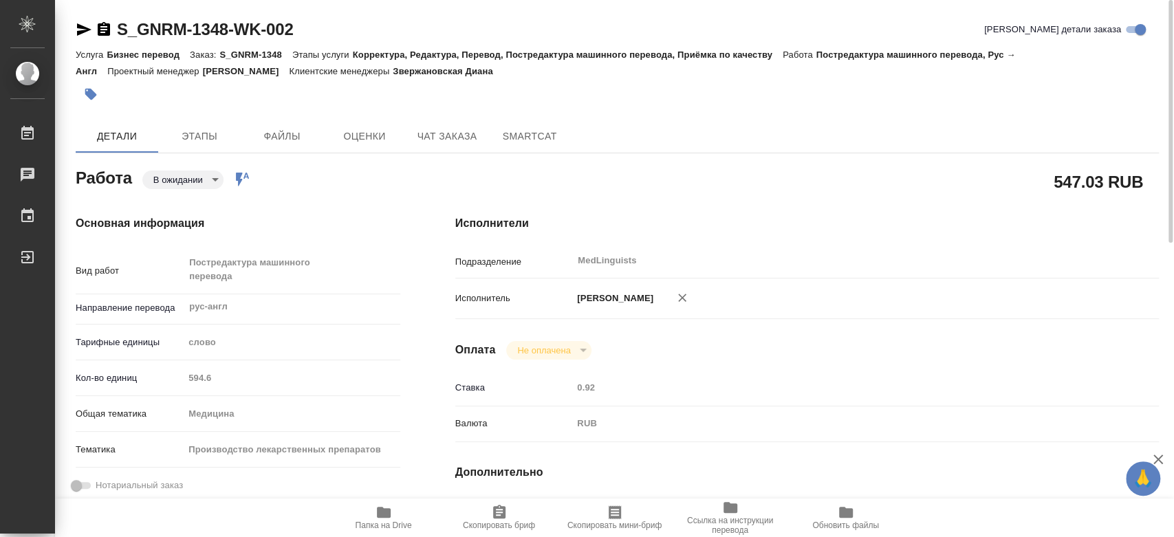
type textarea "x"
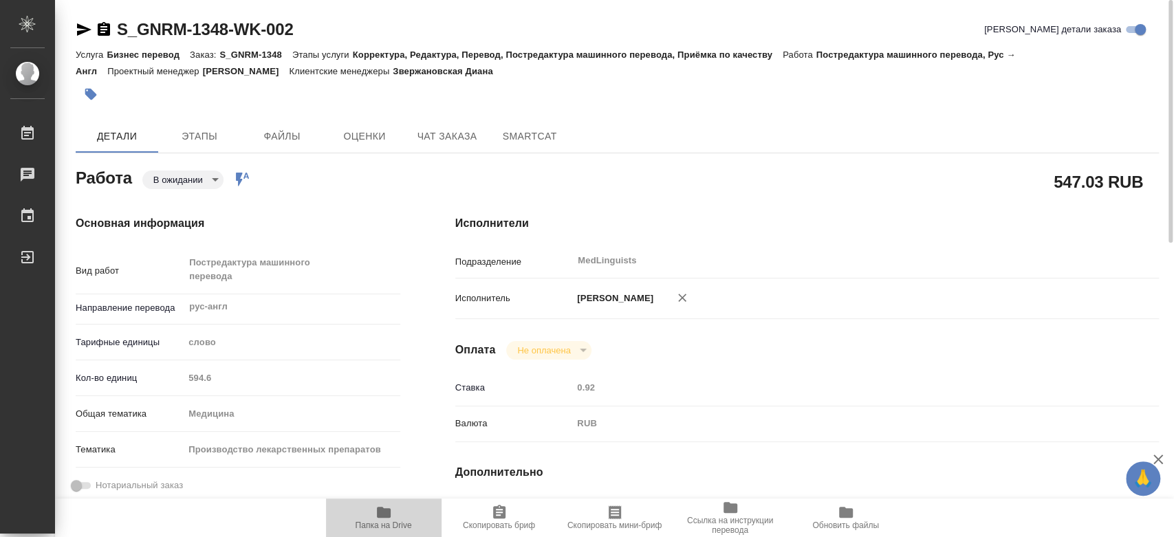
click at [377, 511] on icon "button" at bounding box center [384, 512] width 14 height 11
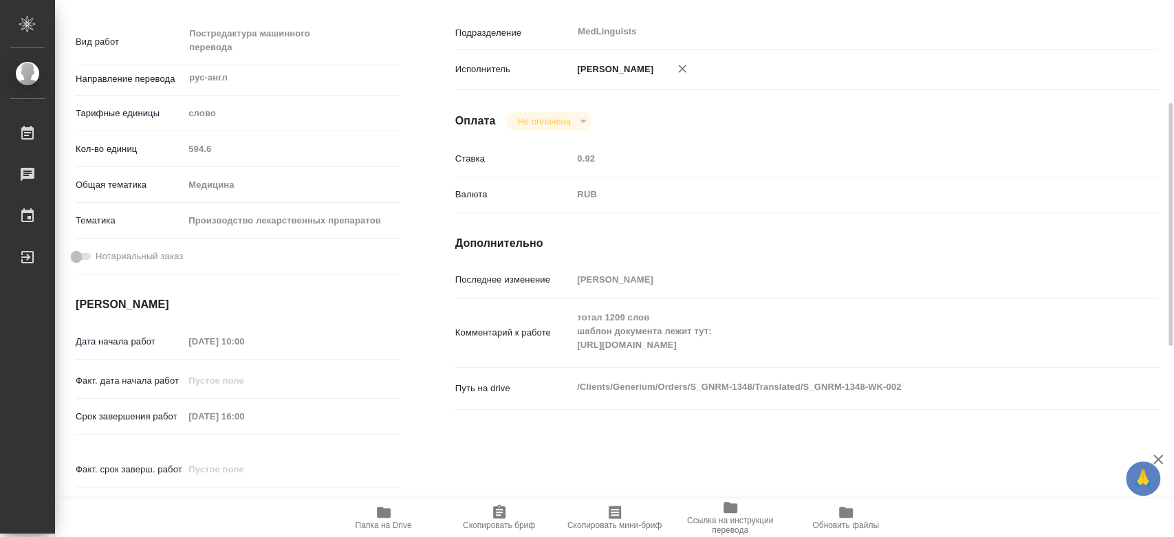
scroll to position [305, 0]
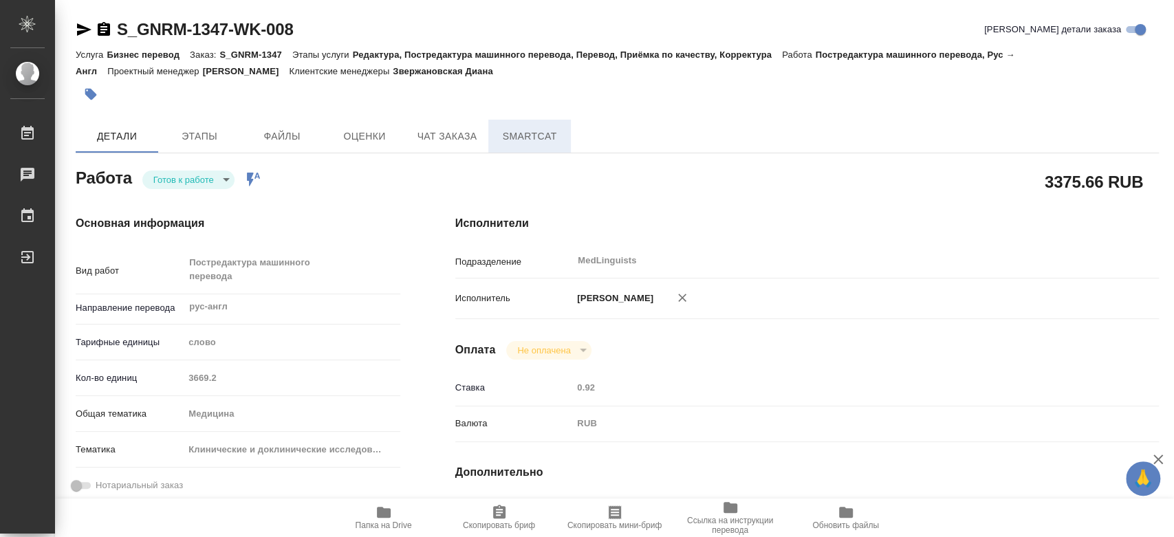
click at [533, 152] on button "SmartCat" at bounding box center [529, 136] width 82 height 33
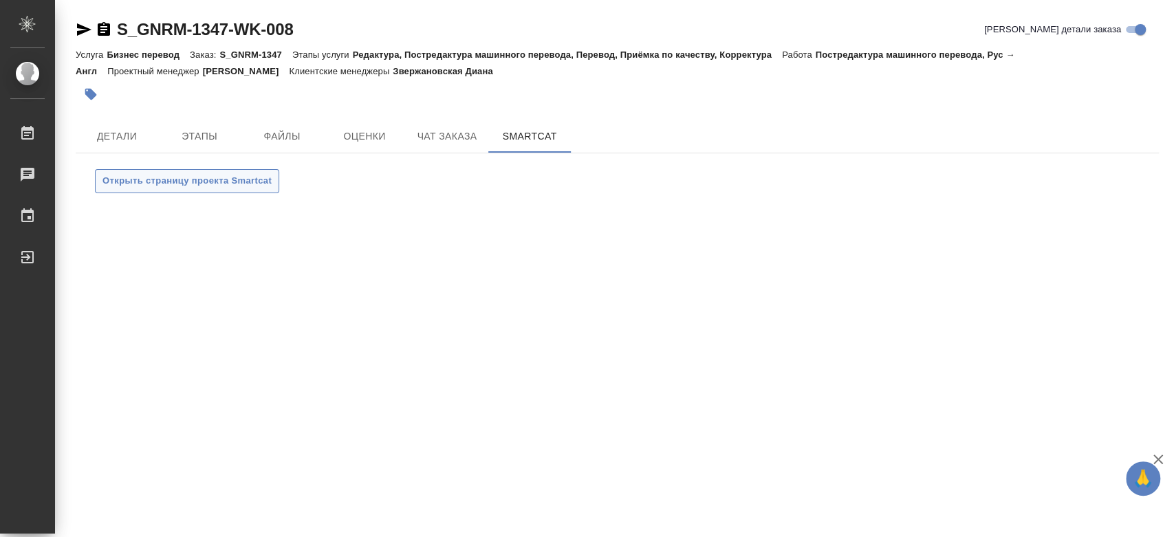
click at [186, 183] on span "Открыть страницу проекта Smartcat" at bounding box center [186, 181] width 169 height 16
